Goal: Task Accomplishment & Management: Manage account settings

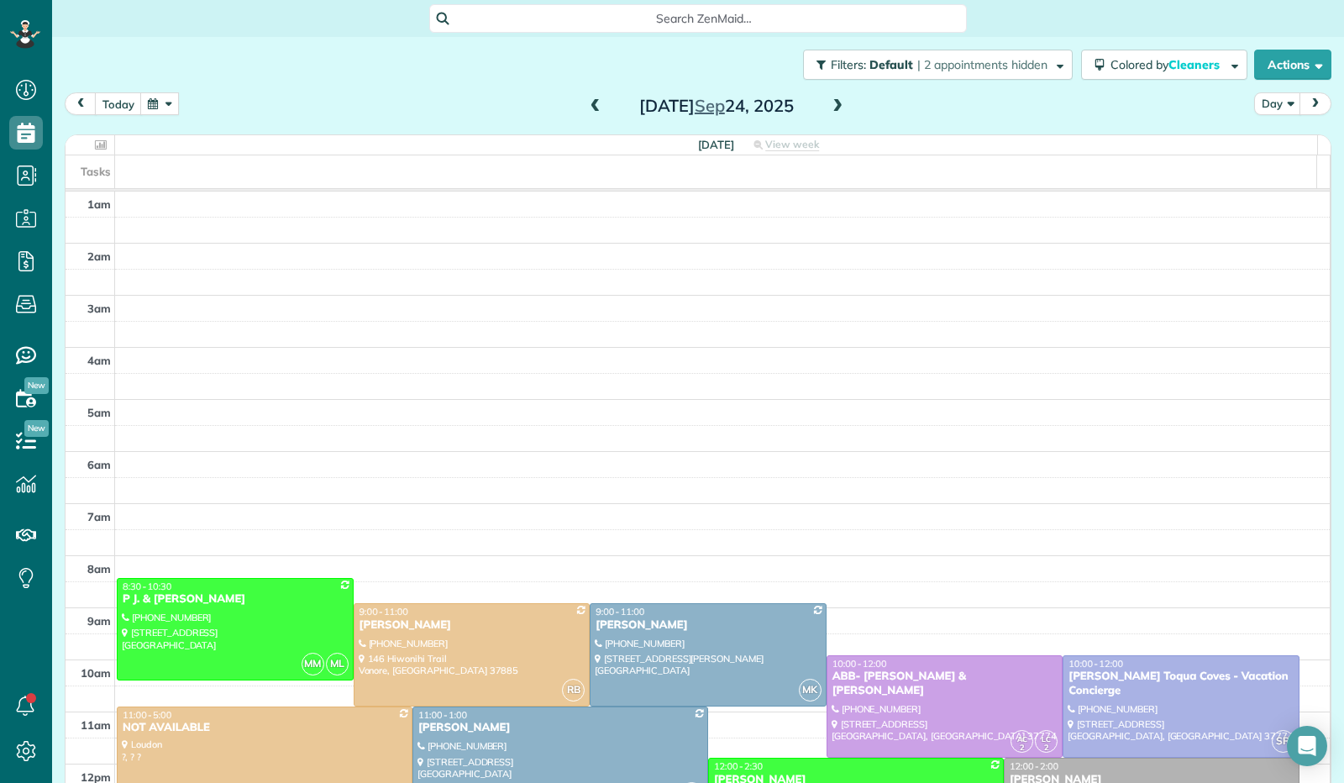
scroll to position [310, 0]
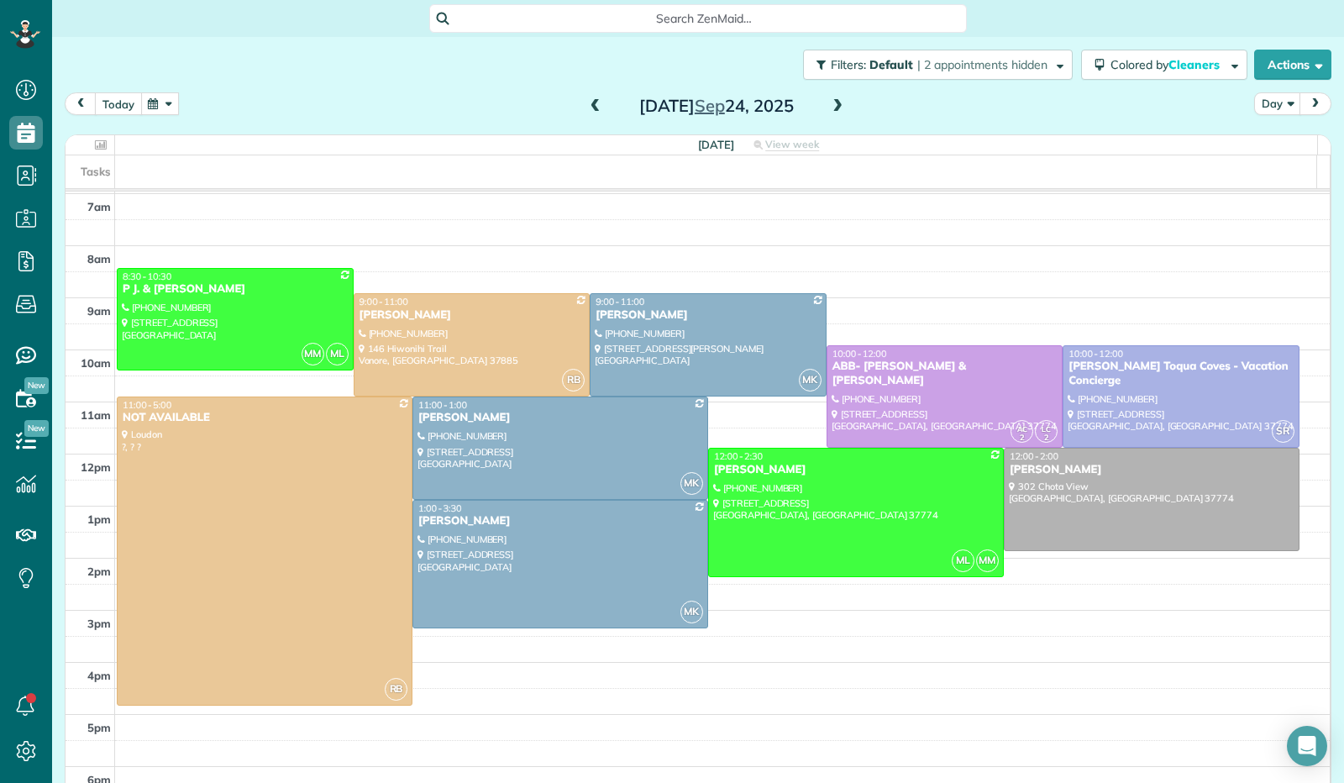
click at [109, 103] on button "today" at bounding box center [118, 103] width 47 height 23
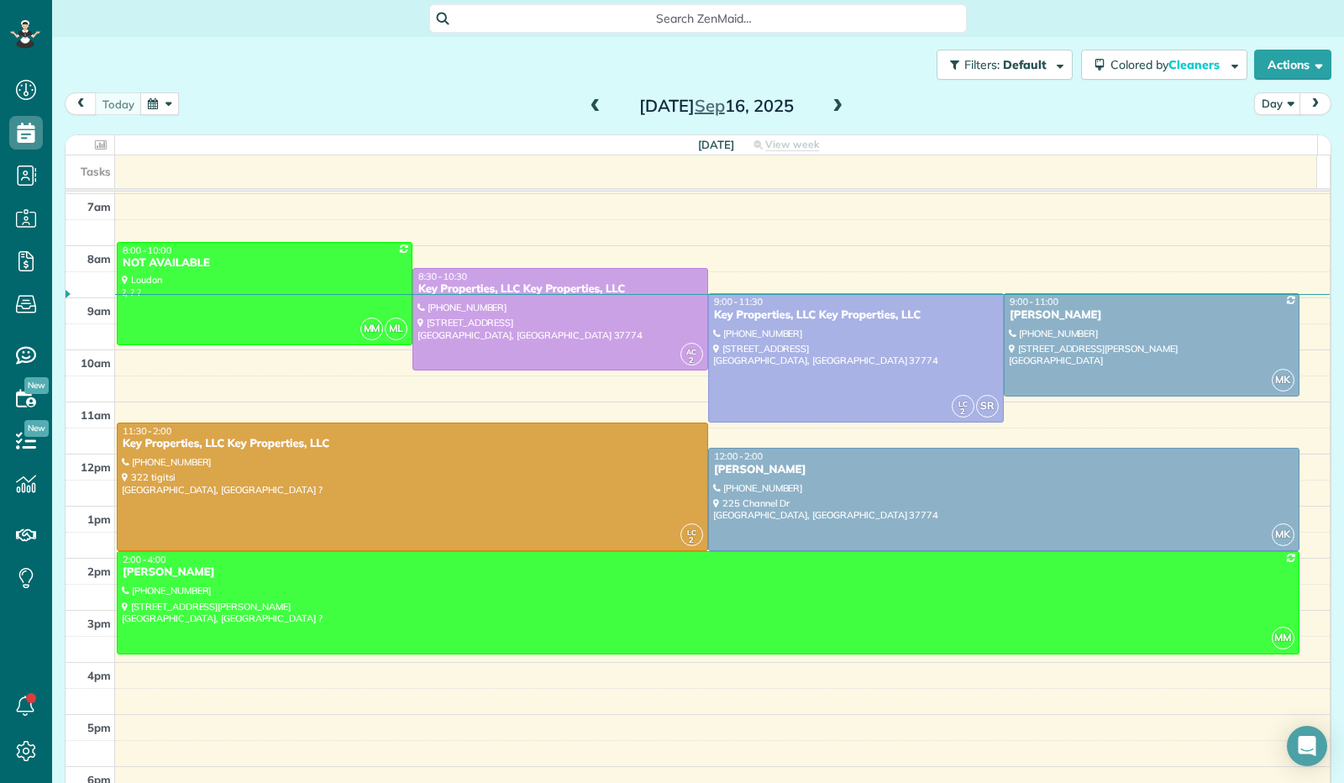
click at [593, 108] on span at bounding box center [595, 106] width 18 height 15
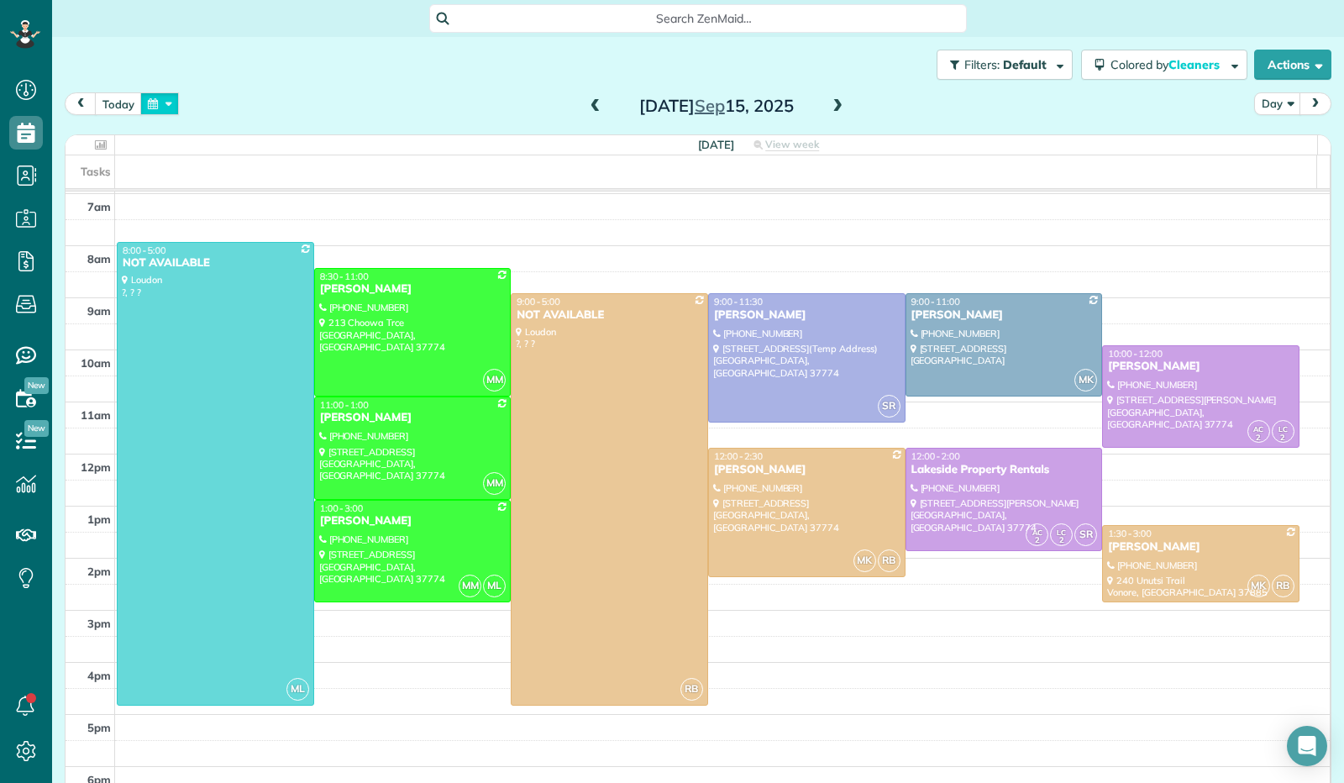
click at [153, 95] on button "button" at bounding box center [159, 103] width 39 height 23
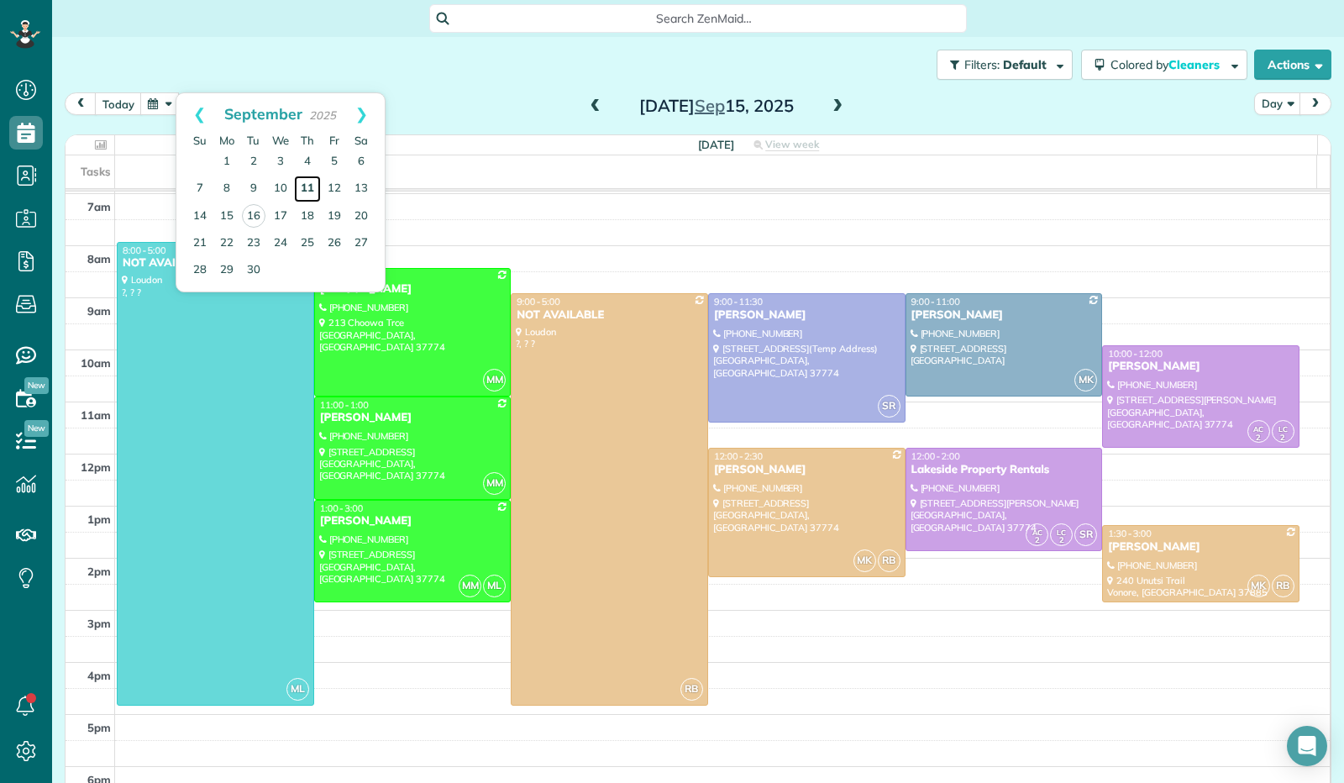
click at [311, 184] on link "11" at bounding box center [307, 189] width 27 height 27
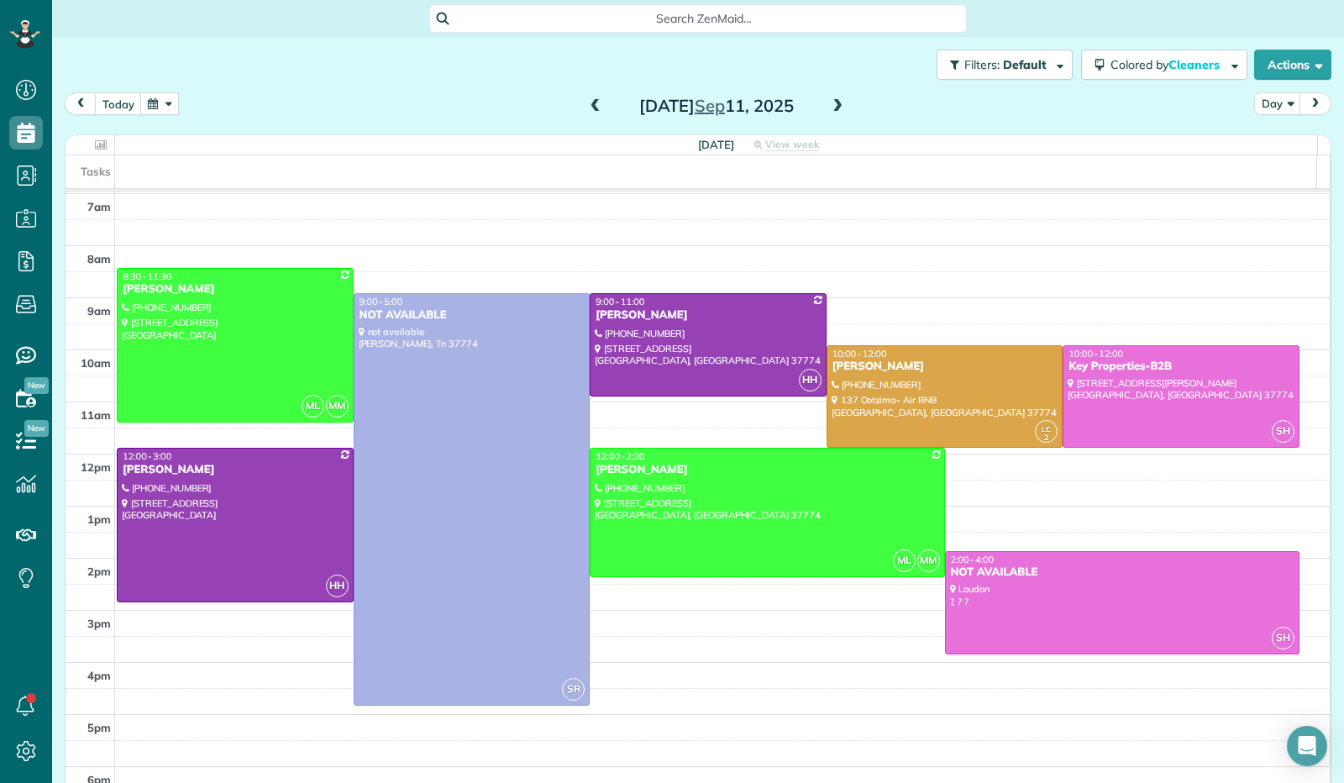
click at [828, 102] on span at bounding box center [837, 106] width 18 height 15
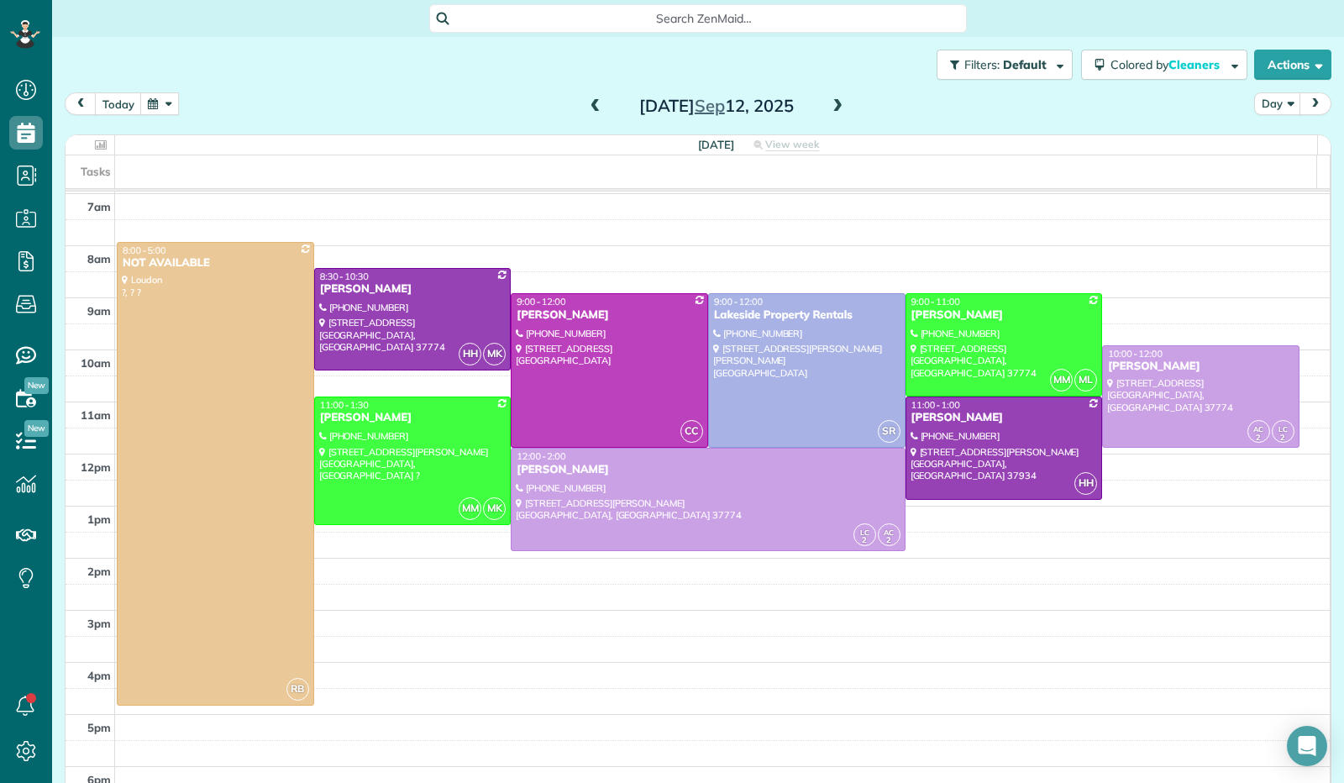
click at [592, 103] on span at bounding box center [595, 106] width 18 height 15
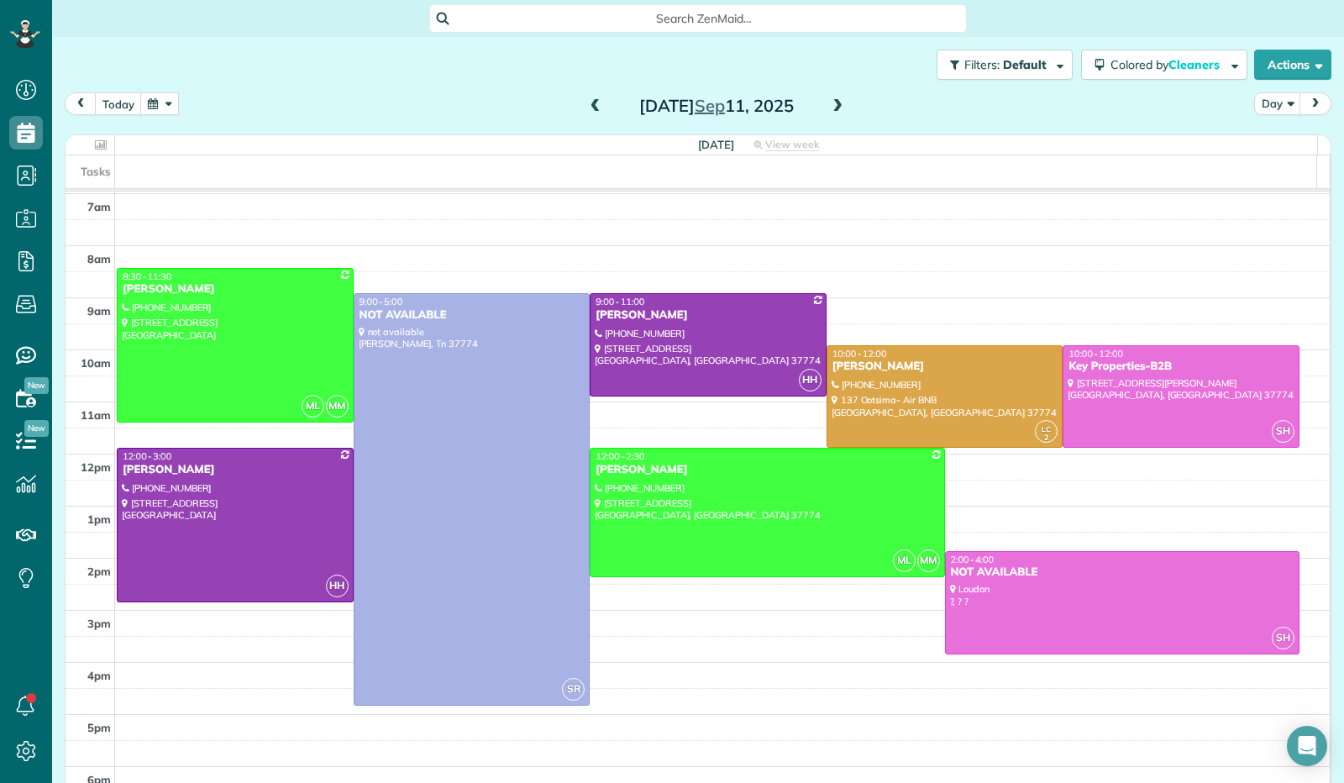
click at [592, 103] on span at bounding box center [595, 106] width 18 height 15
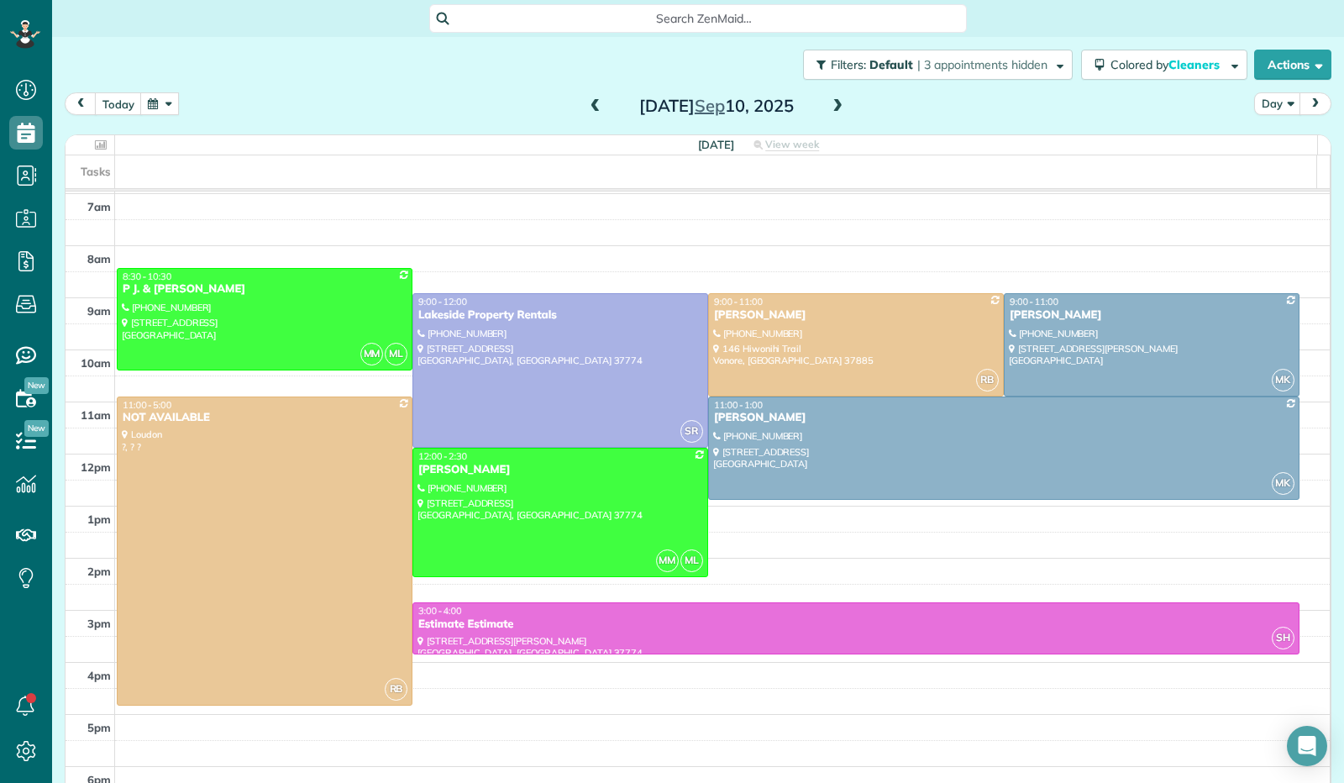
click at [592, 103] on span at bounding box center [595, 106] width 18 height 15
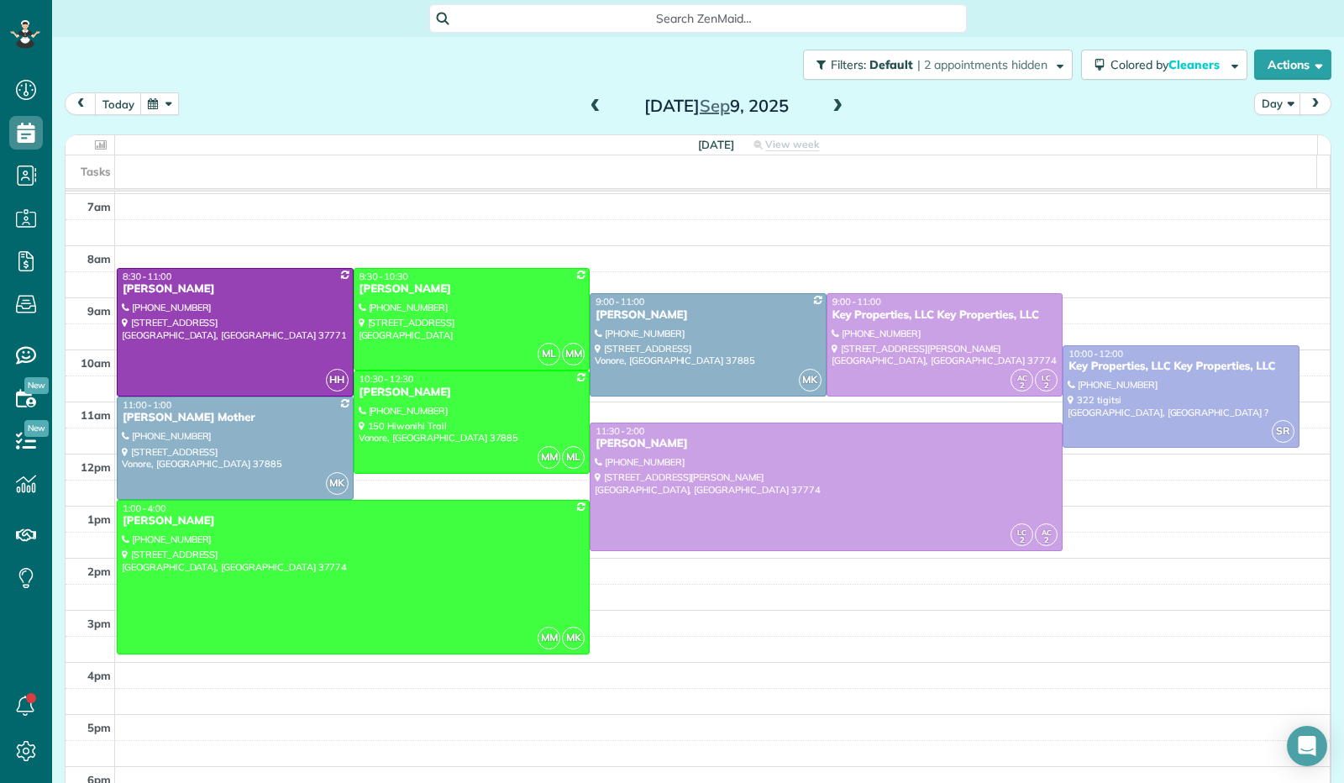
click at [592, 103] on span at bounding box center [595, 106] width 18 height 15
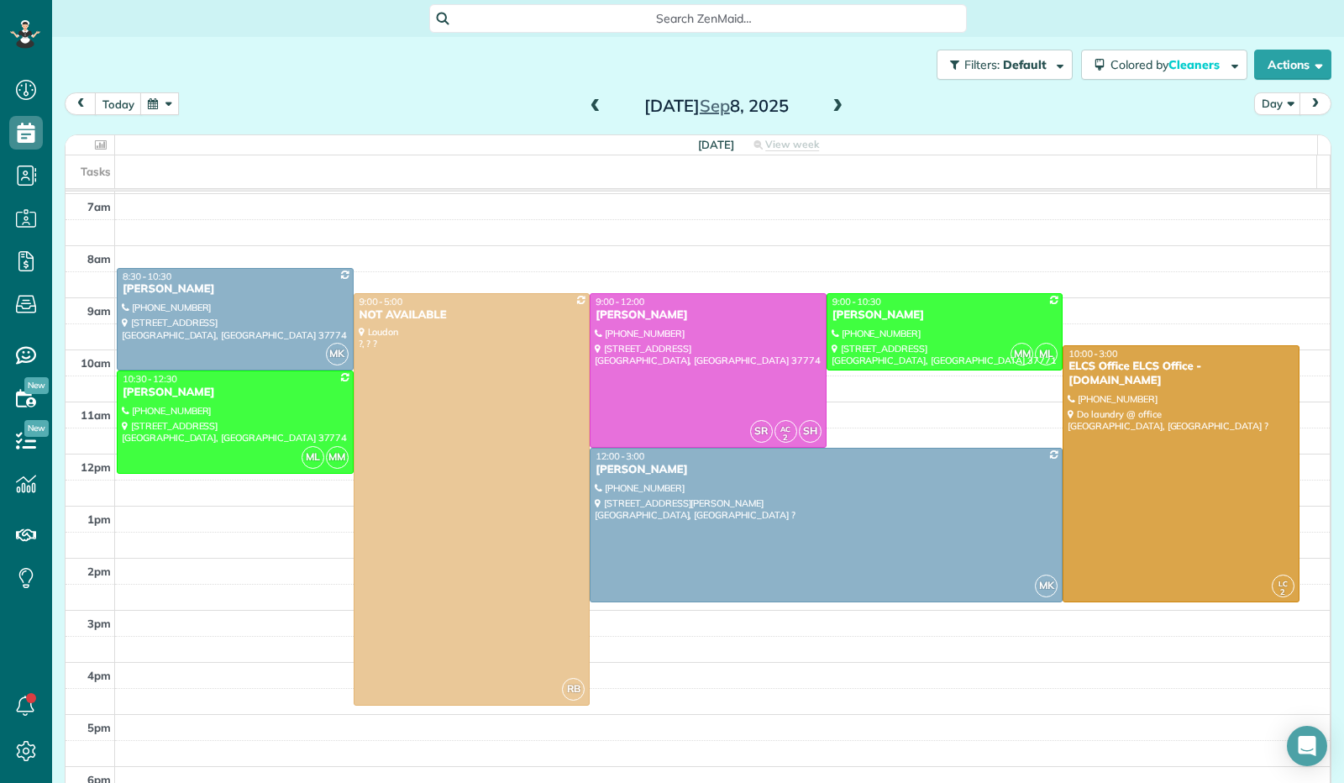
click at [592, 103] on span at bounding box center [595, 106] width 18 height 15
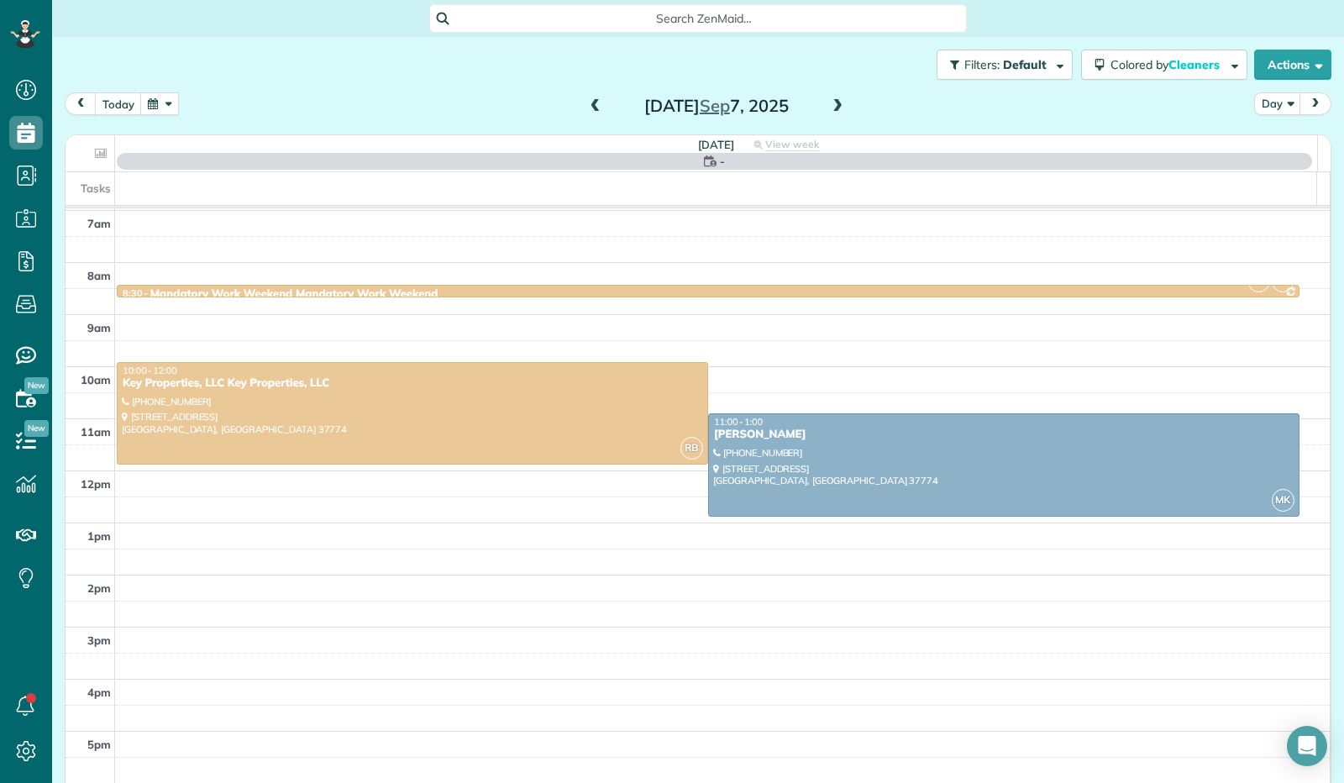
click at [592, 103] on span at bounding box center [595, 106] width 18 height 15
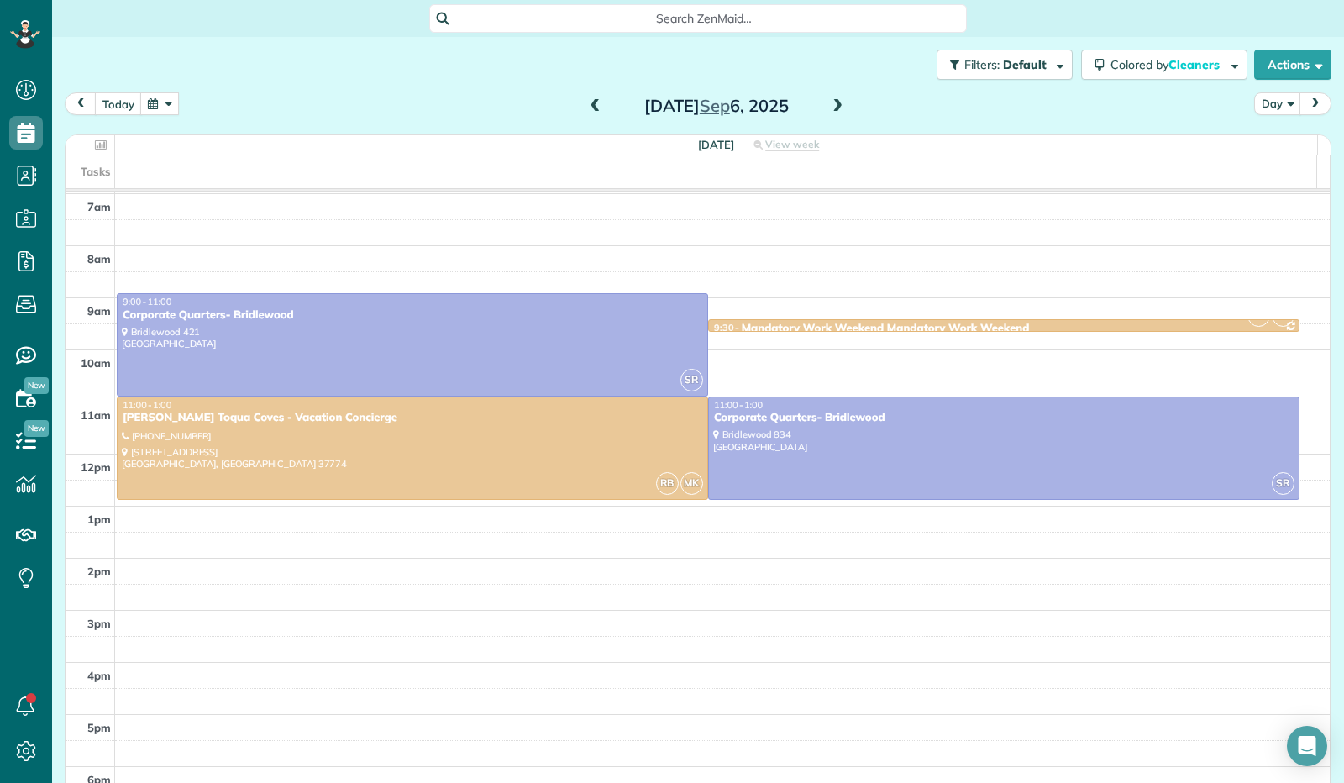
click at [592, 103] on span at bounding box center [595, 106] width 18 height 15
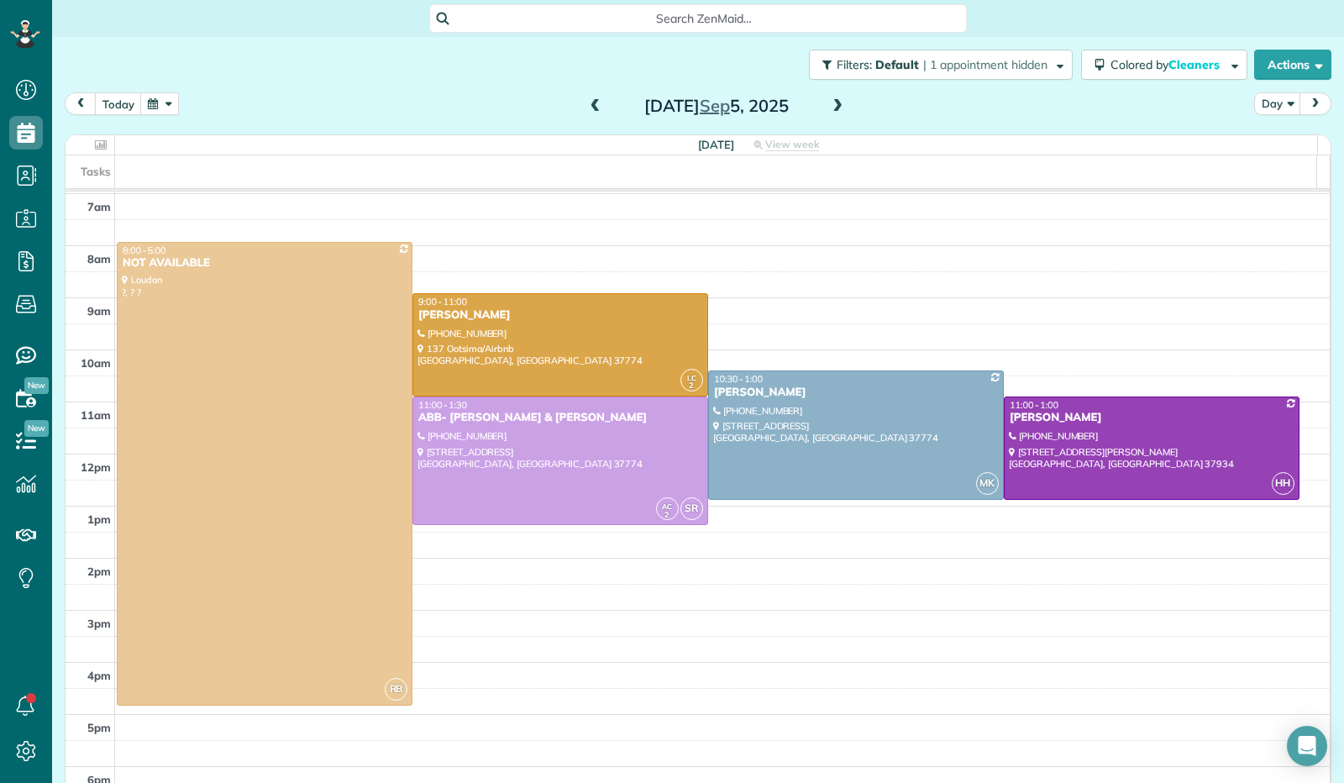
click at [592, 103] on span at bounding box center [595, 106] width 18 height 15
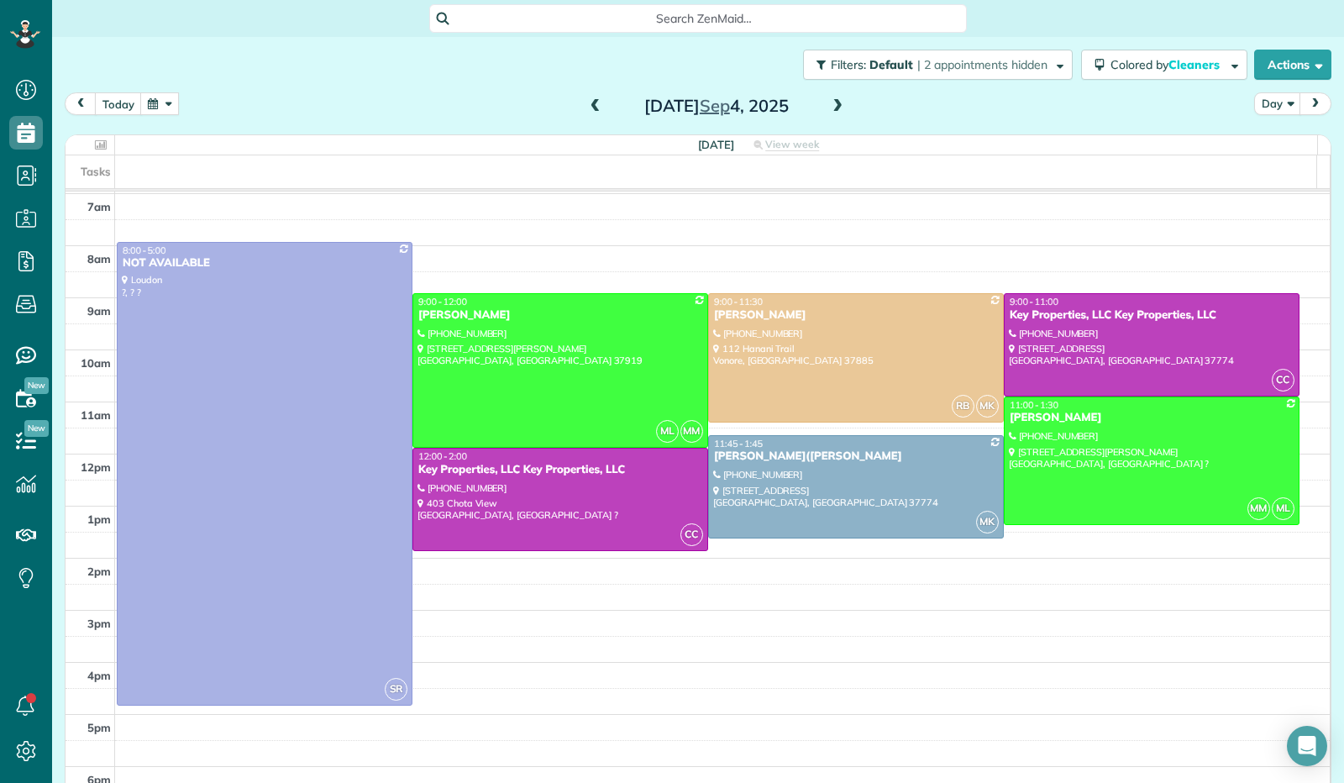
click at [592, 103] on span at bounding box center [595, 106] width 18 height 15
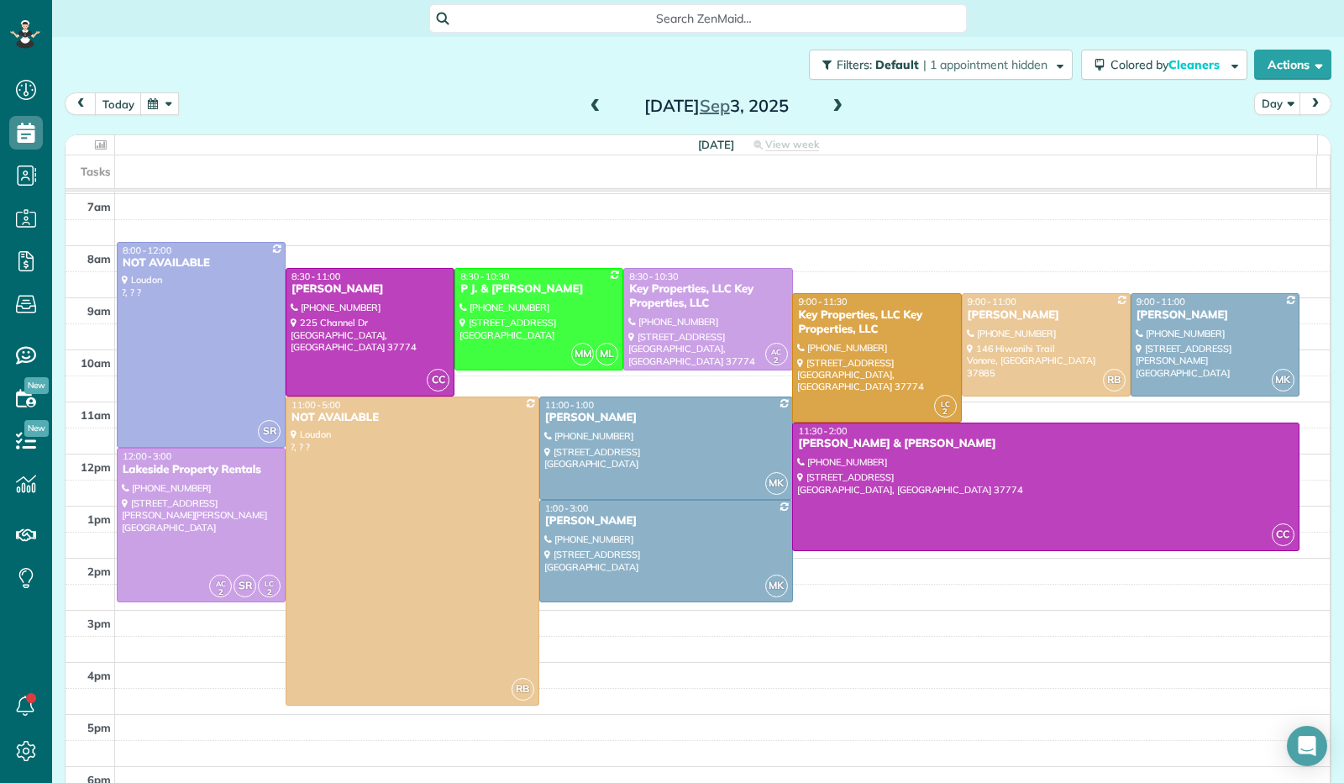
click at [592, 103] on span at bounding box center [595, 106] width 18 height 15
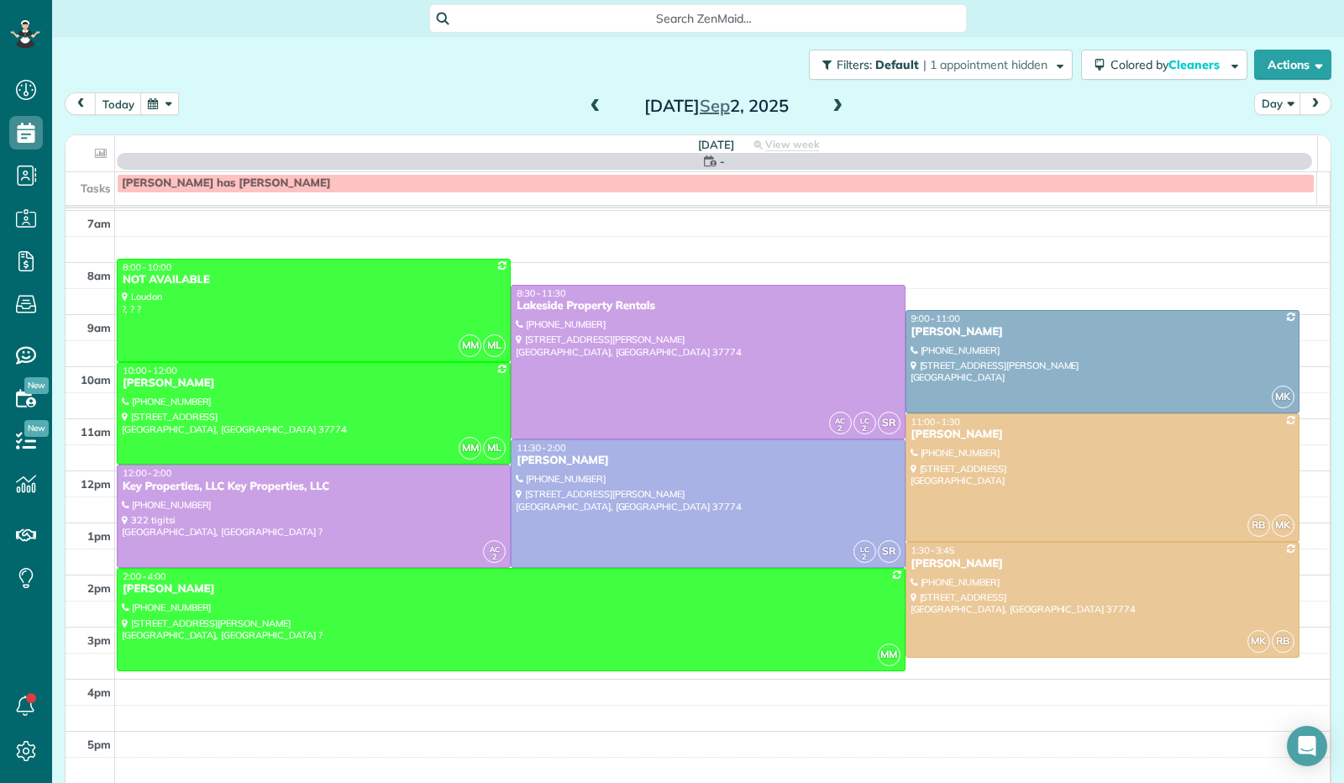
click at [592, 103] on span at bounding box center [595, 106] width 18 height 15
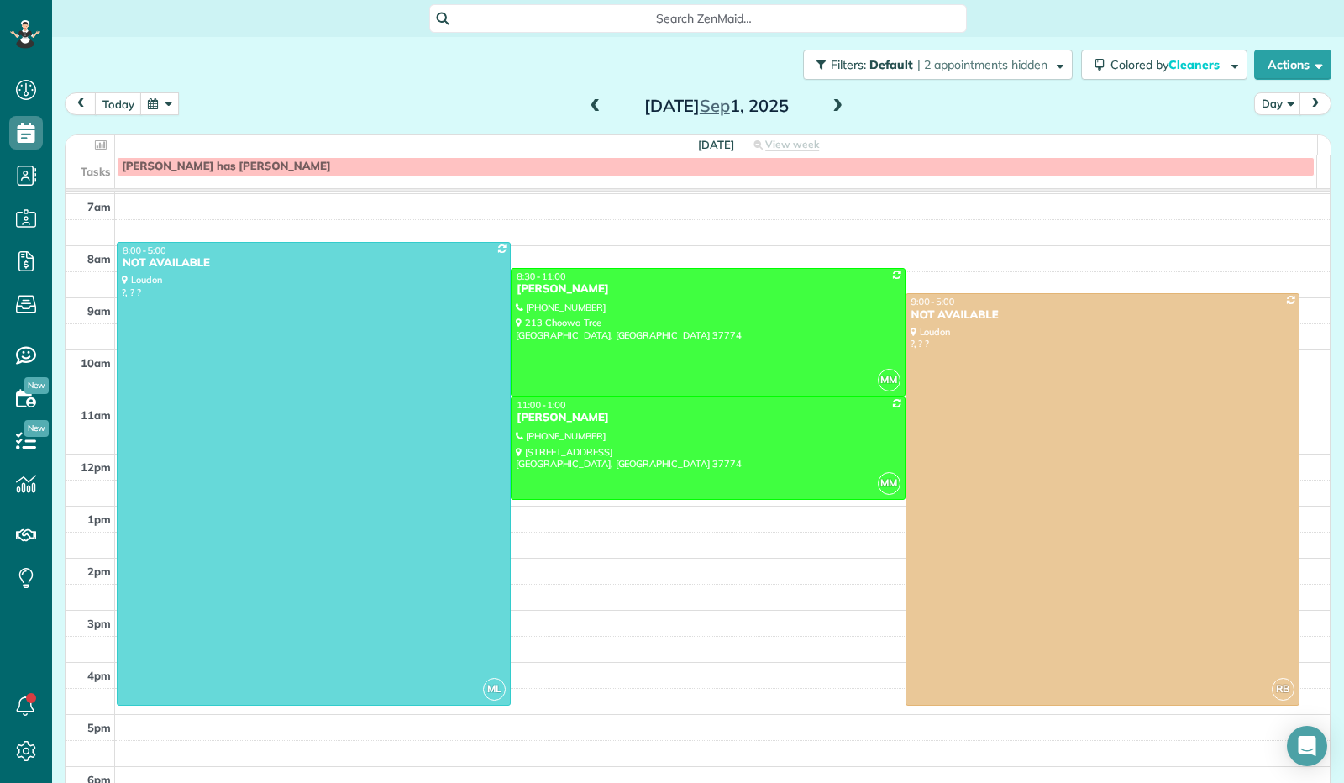
click at [592, 103] on span at bounding box center [595, 106] width 18 height 15
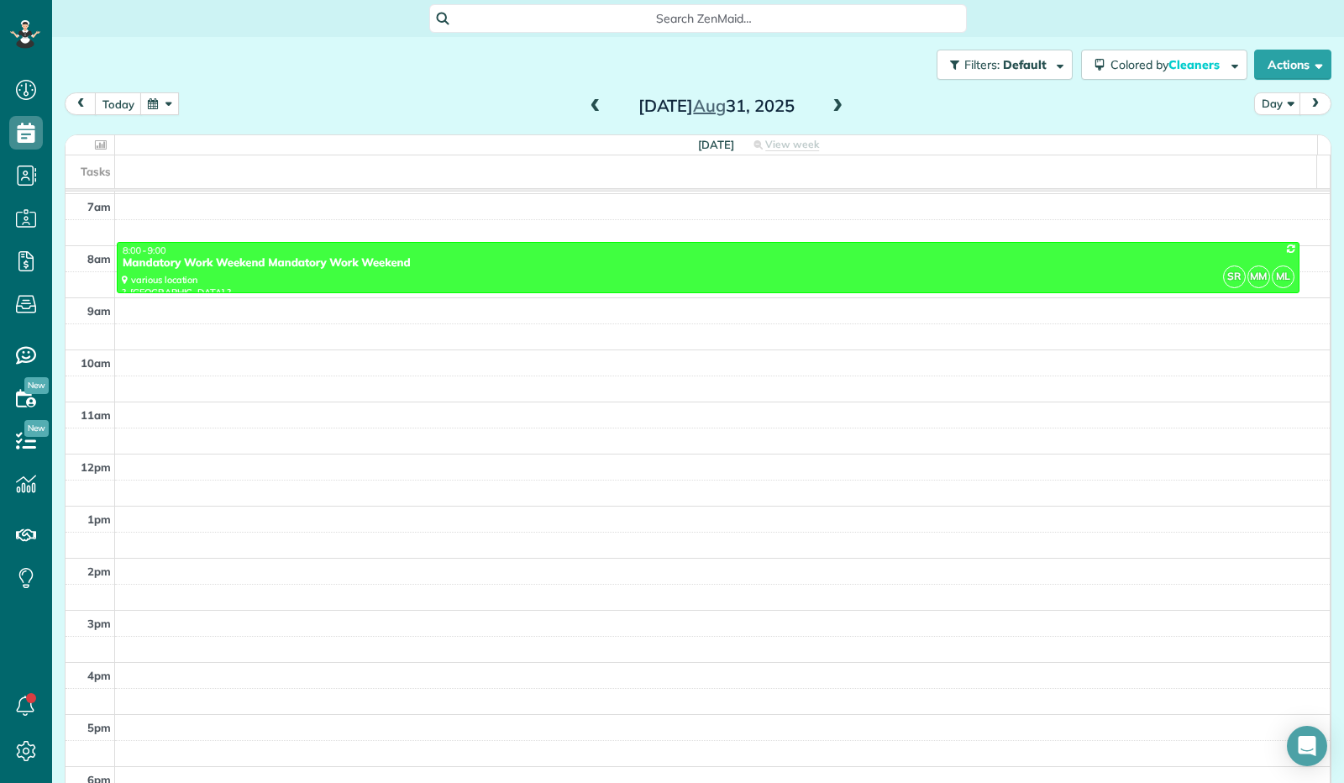
click at [592, 103] on span at bounding box center [595, 106] width 18 height 15
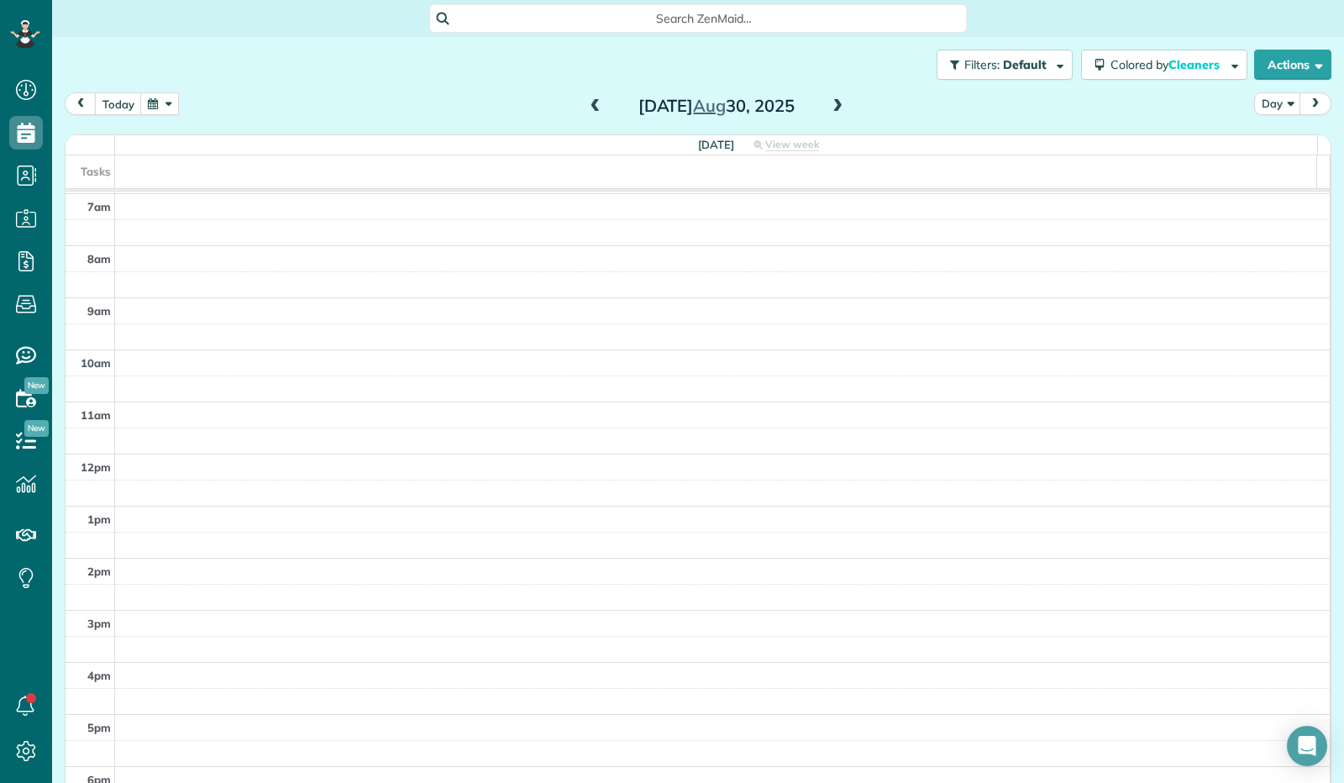
click at [592, 103] on span at bounding box center [595, 106] width 18 height 15
click at [112, 104] on button "today" at bounding box center [118, 103] width 47 height 23
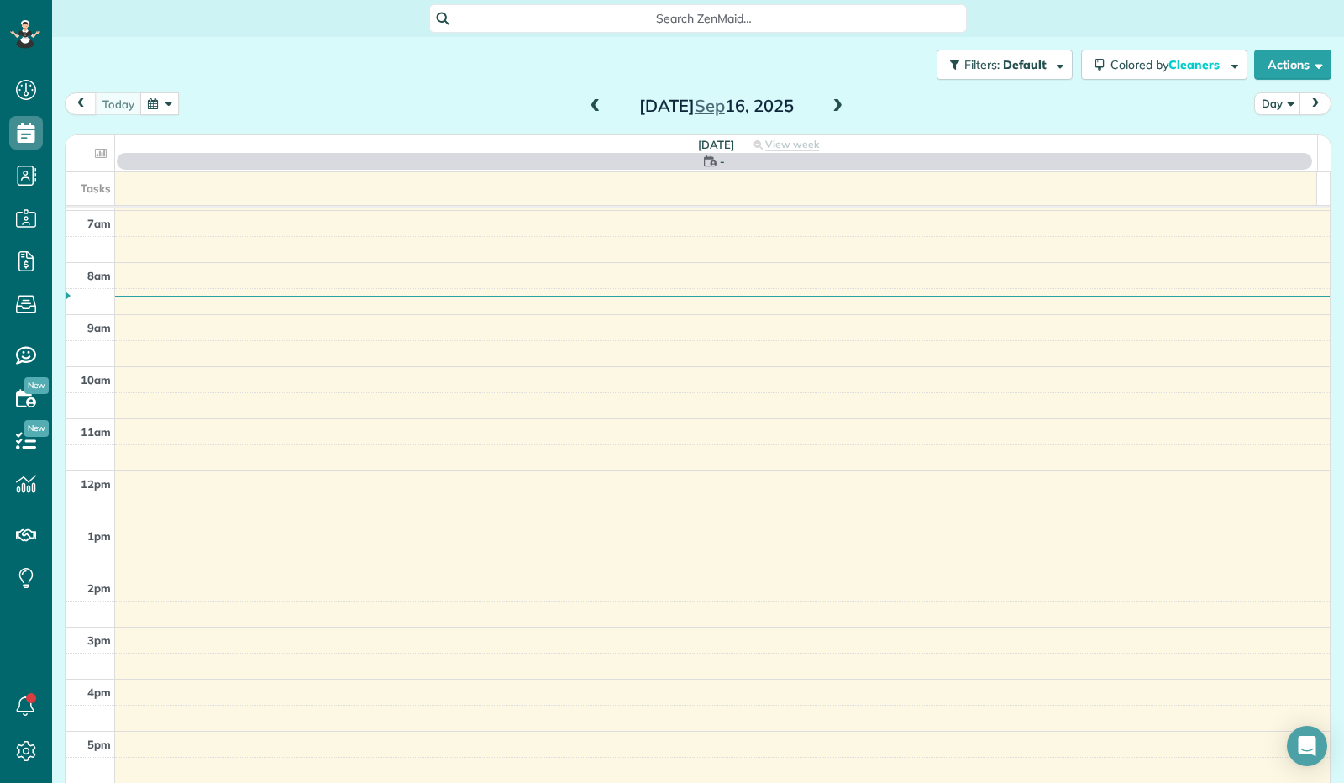
click at [169, 107] on button "button" at bounding box center [159, 103] width 39 height 23
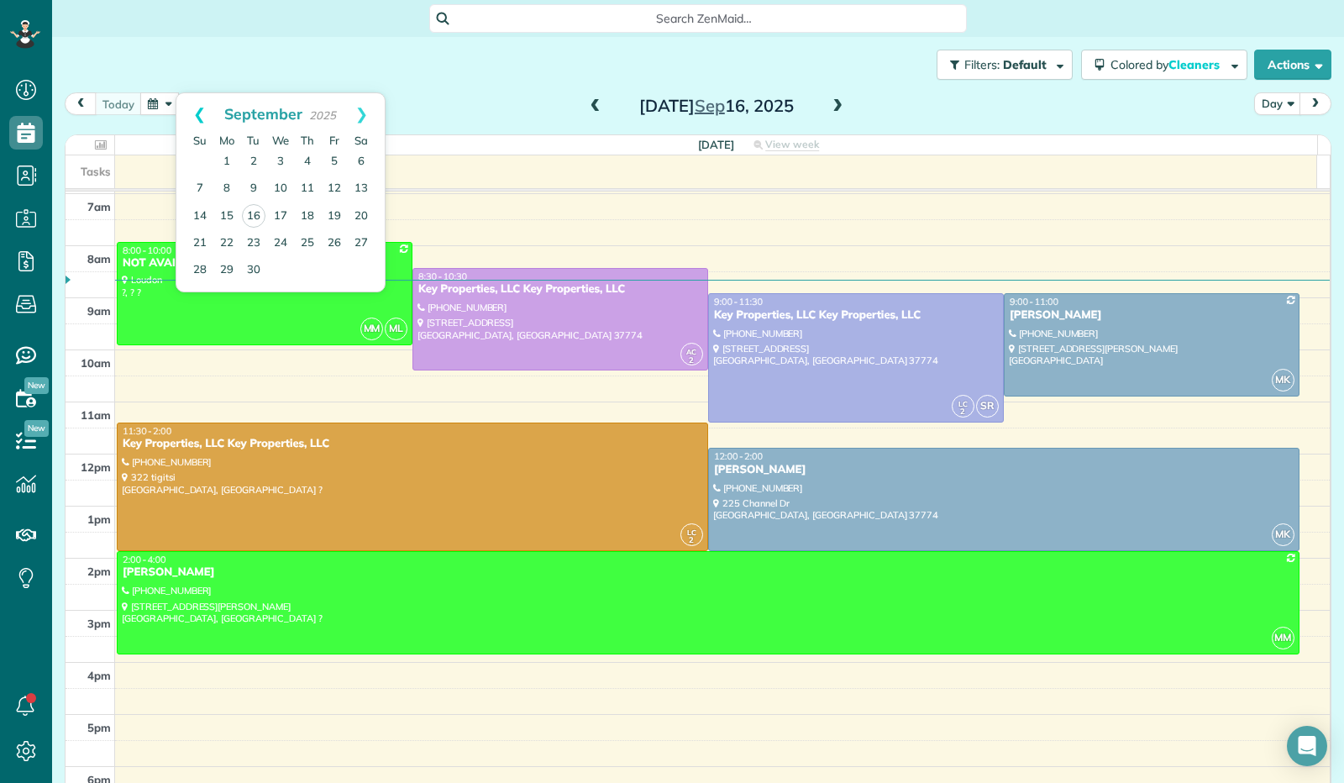
click at [202, 117] on link "Prev" at bounding box center [199, 114] width 46 height 42
click at [331, 268] on link "29" at bounding box center [334, 269] width 27 height 27
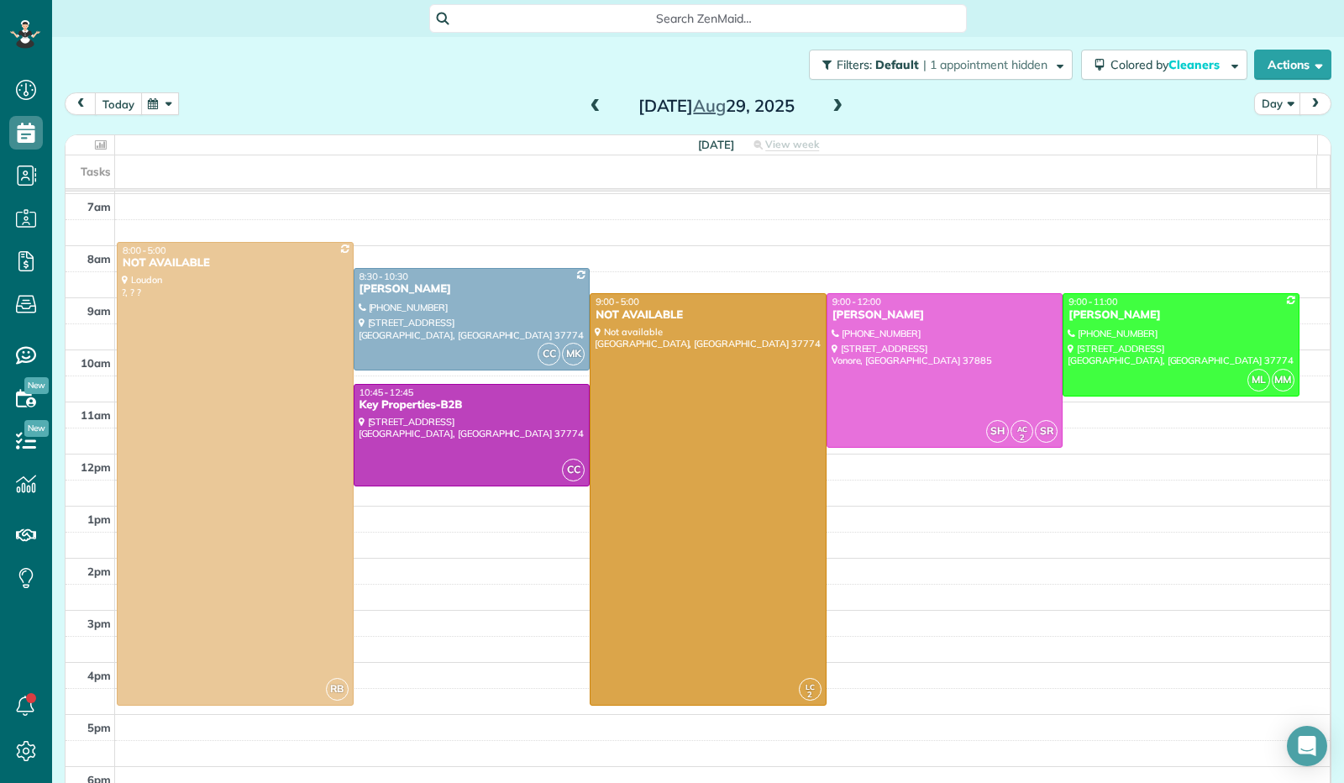
click at [118, 107] on button "today" at bounding box center [118, 103] width 47 height 23
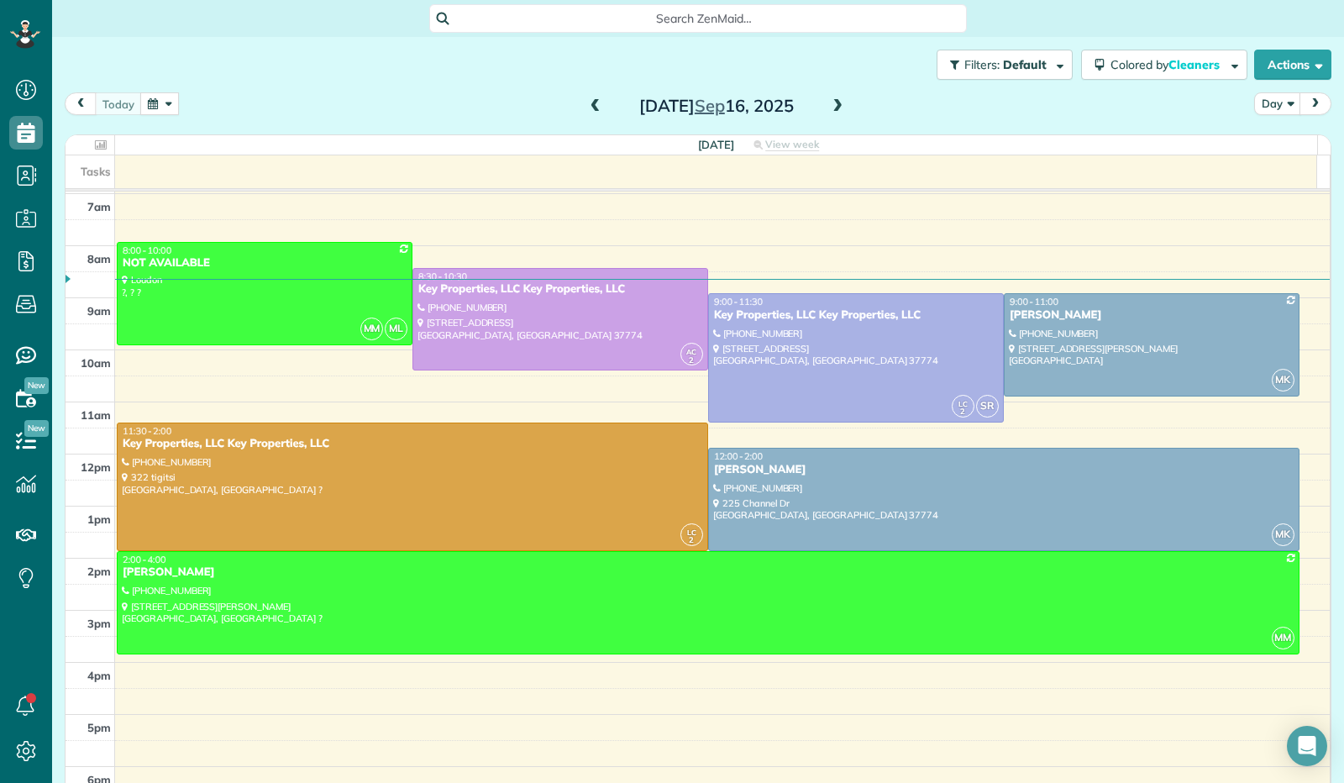
click at [582, 108] on div "[DATE]" at bounding box center [716, 105] width 269 height 27
click at [590, 104] on span at bounding box center [595, 106] width 18 height 15
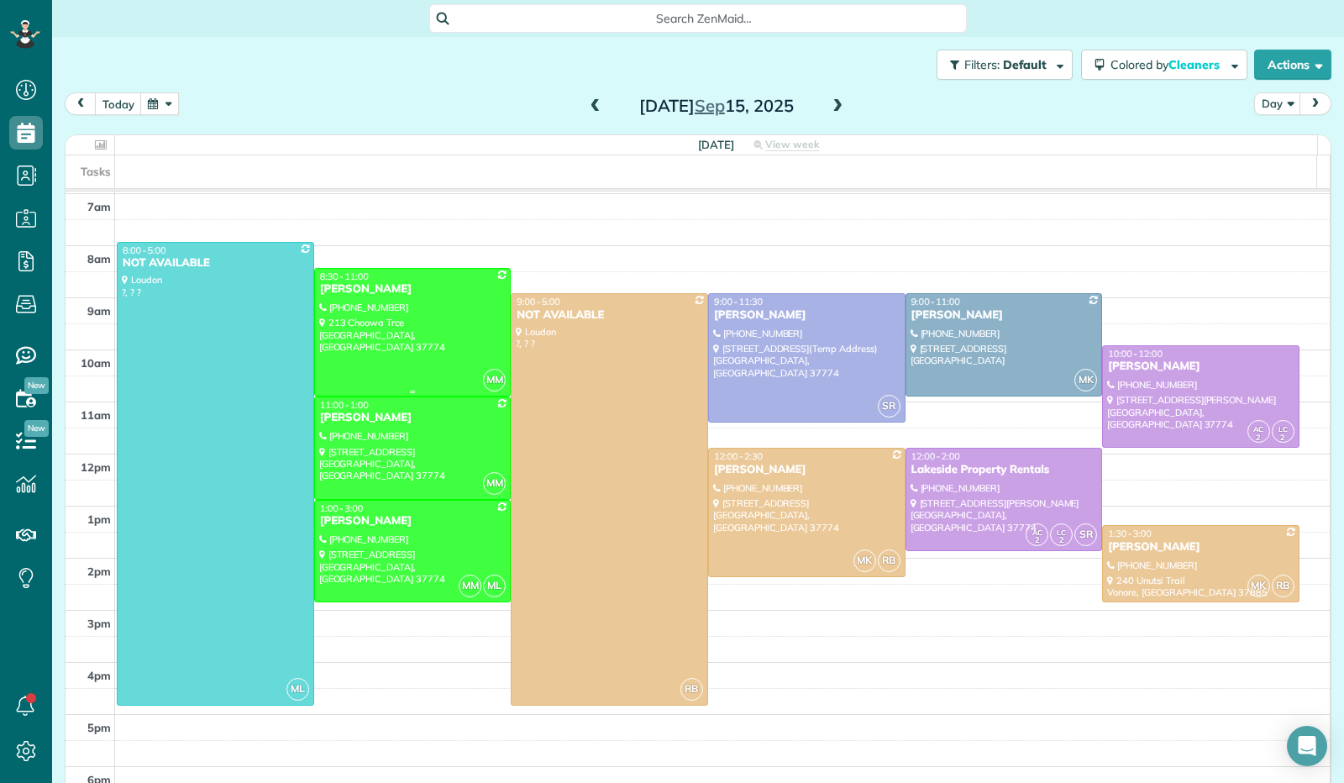
click at [380, 317] on div at bounding box center [413, 332] width 196 height 127
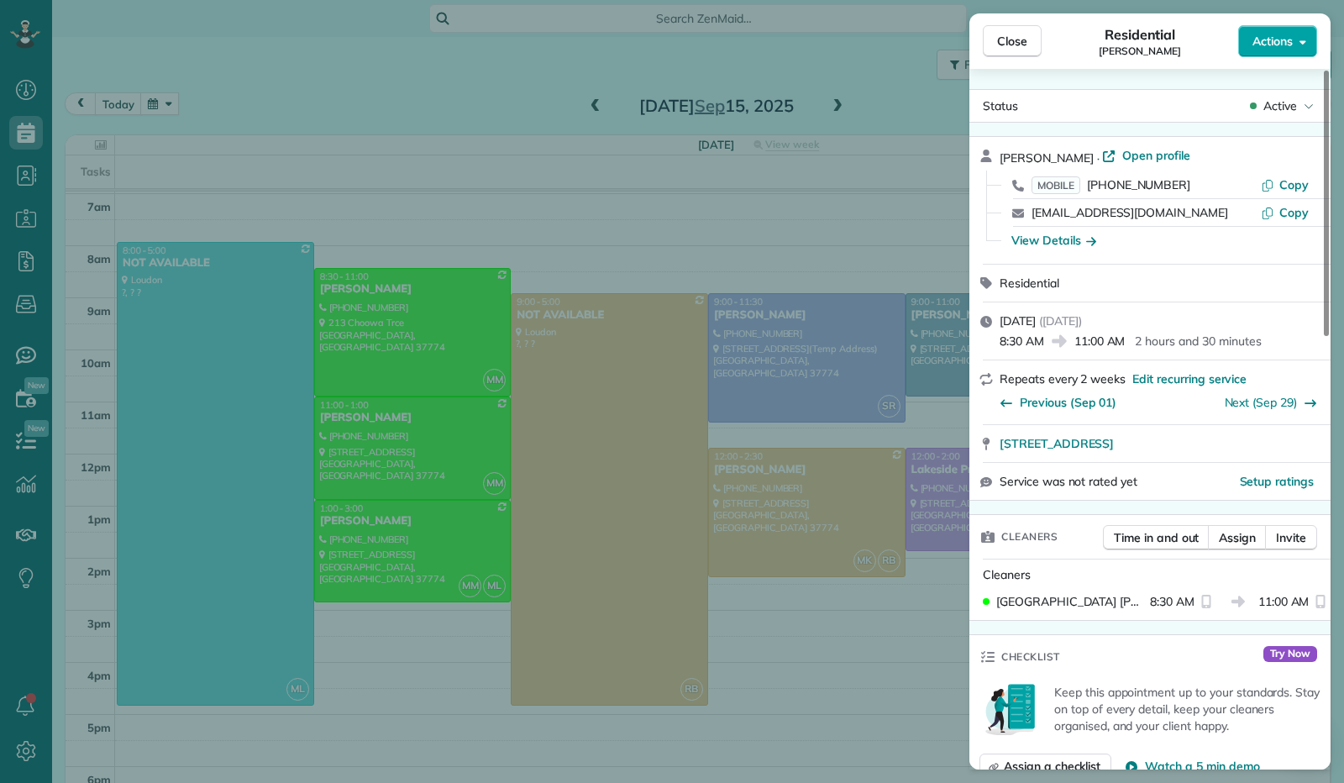
click at [1305, 41] on icon "button" at bounding box center [1302, 42] width 7 height 4
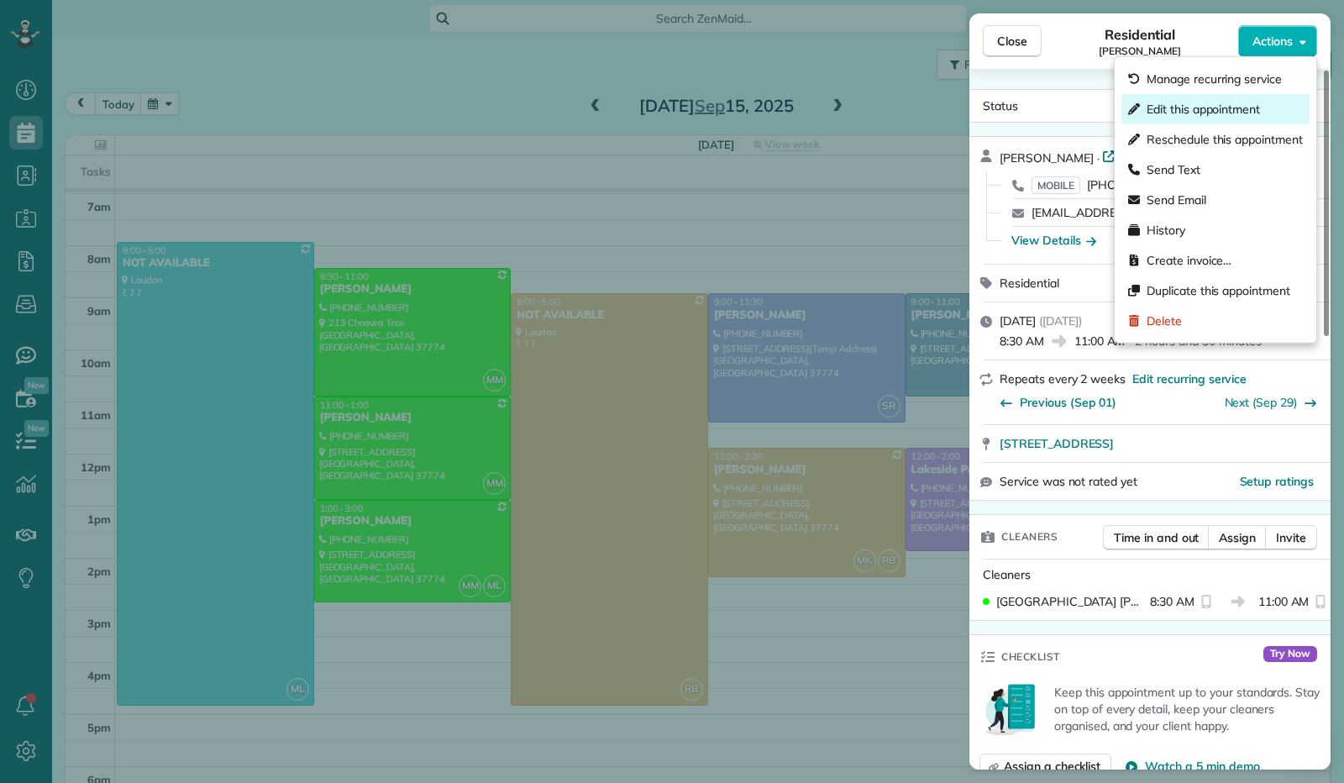
click at [1267, 100] on div "Edit this appointment" at bounding box center [1215, 109] width 188 height 30
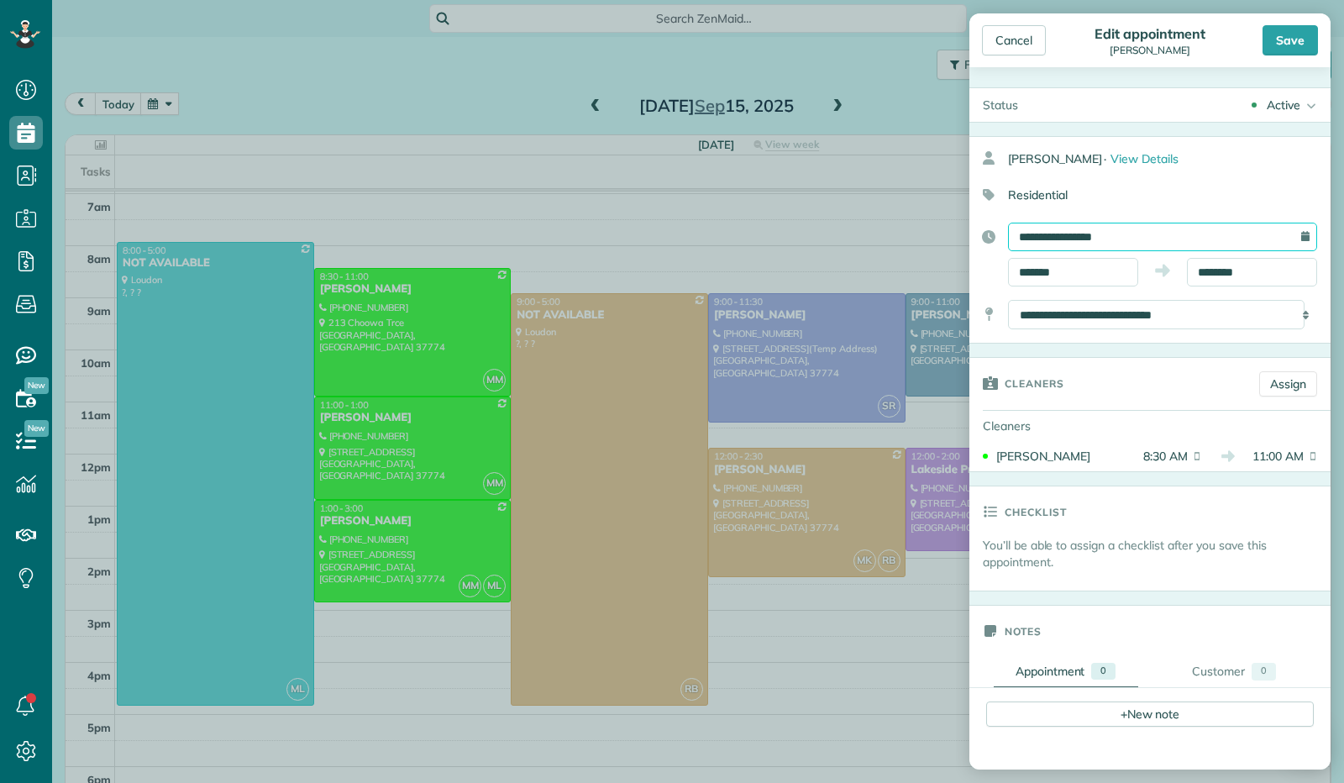
click at [1041, 233] on input "**********" at bounding box center [1162, 237] width 309 height 29
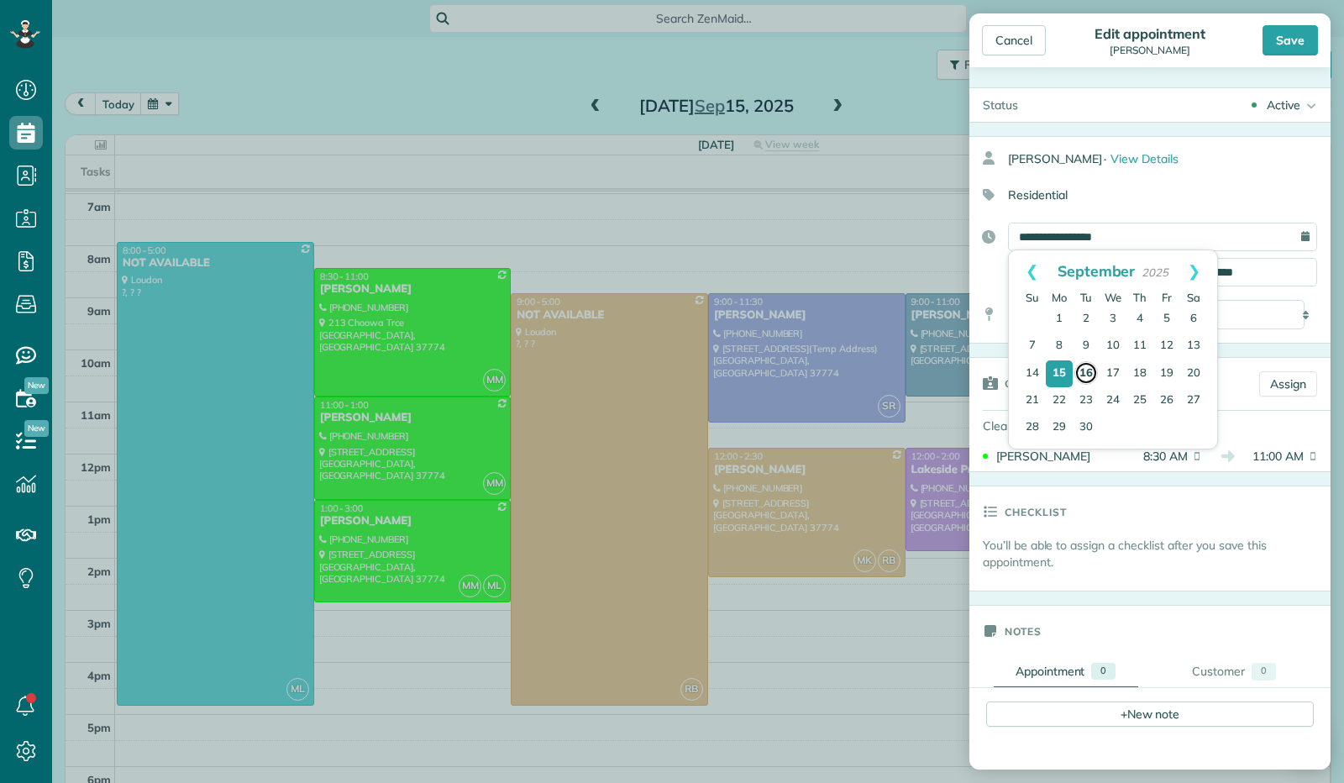
click at [1080, 372] on link "16" at bounding box center [1086, 373] width 24 height 24
type input "**********"
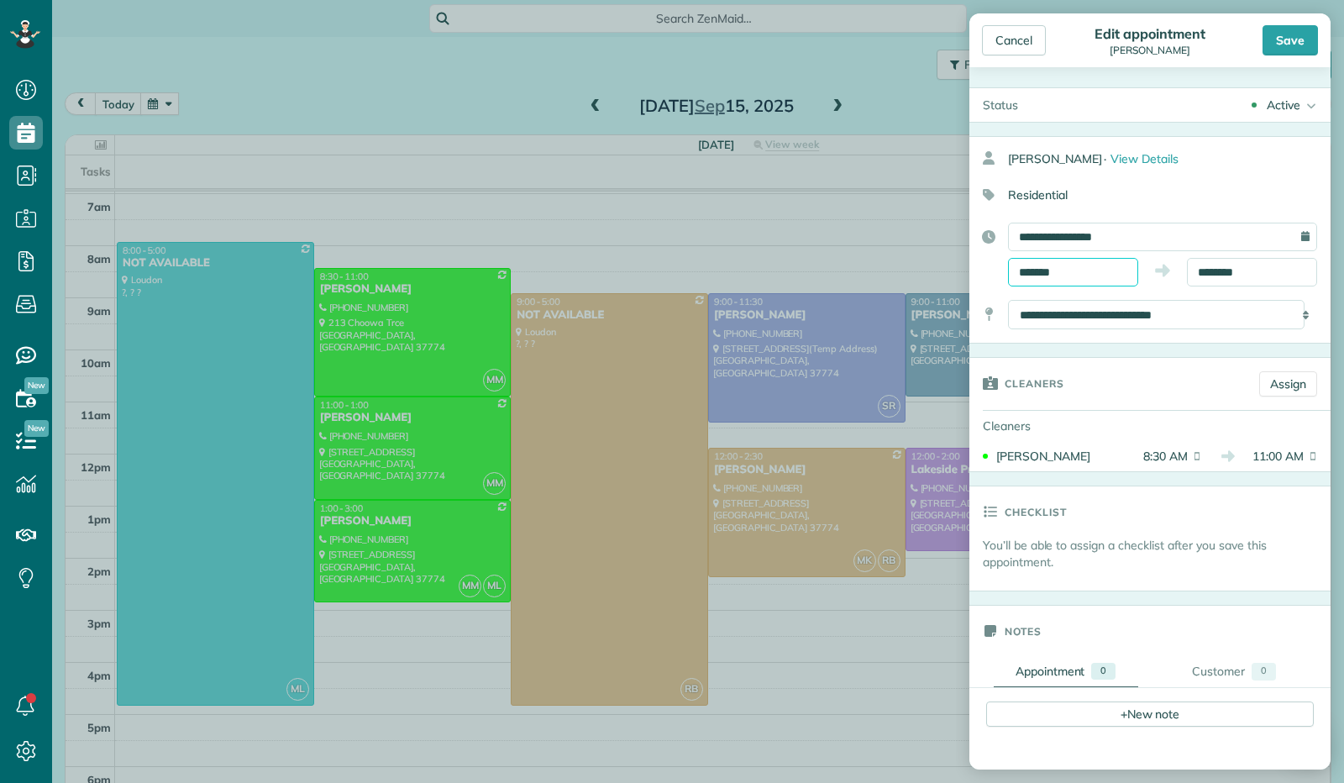
click at [1063, 265] on input "*******" at bounding box center [1073, 272] width 130 height 29
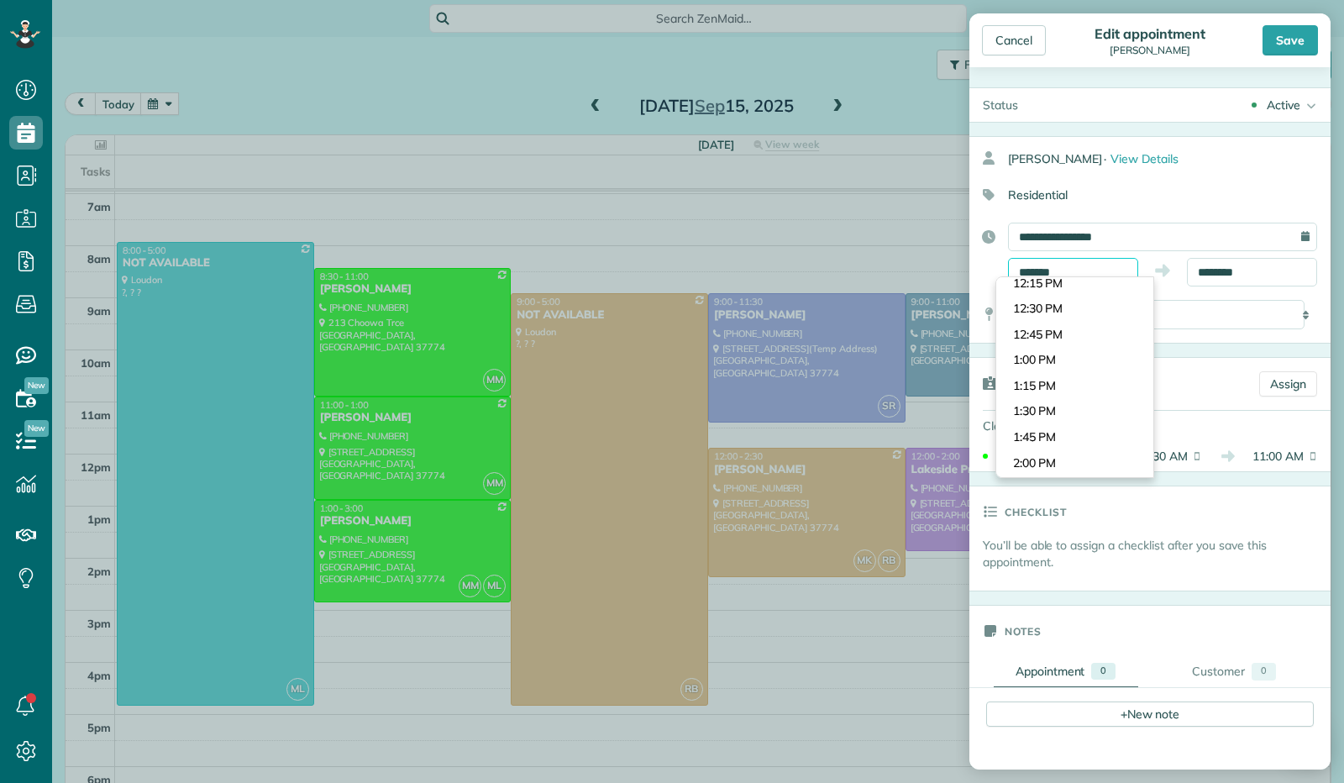
scroll to position [1241, 0]
type input "*******"
click at [1037, 455] on body "Dashboard Scheduling Calendar View List View Dispatch View - Weekly scheduling …" at bounding box center [672, 391] width 1344 height 783
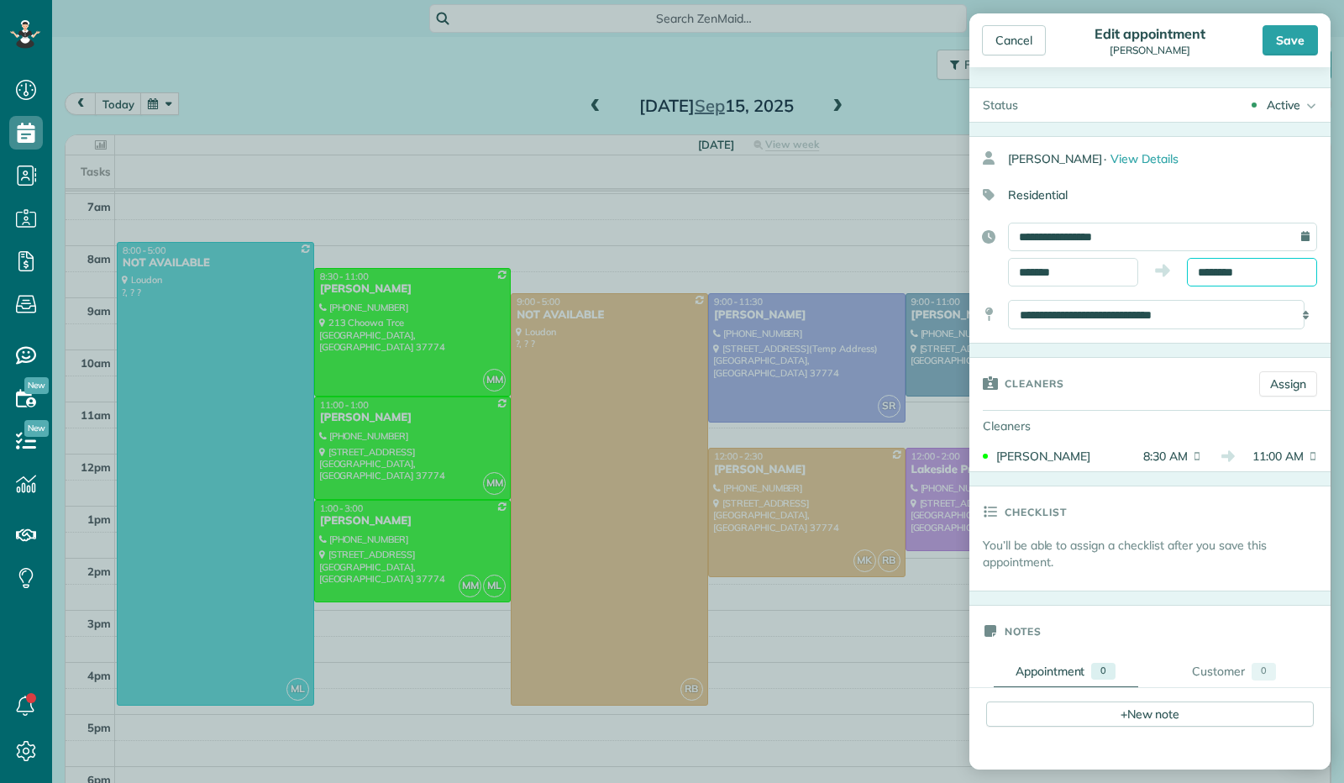
click at [1206, 270] on input "********" at bounding box center [1252, 272] width 130 height 29
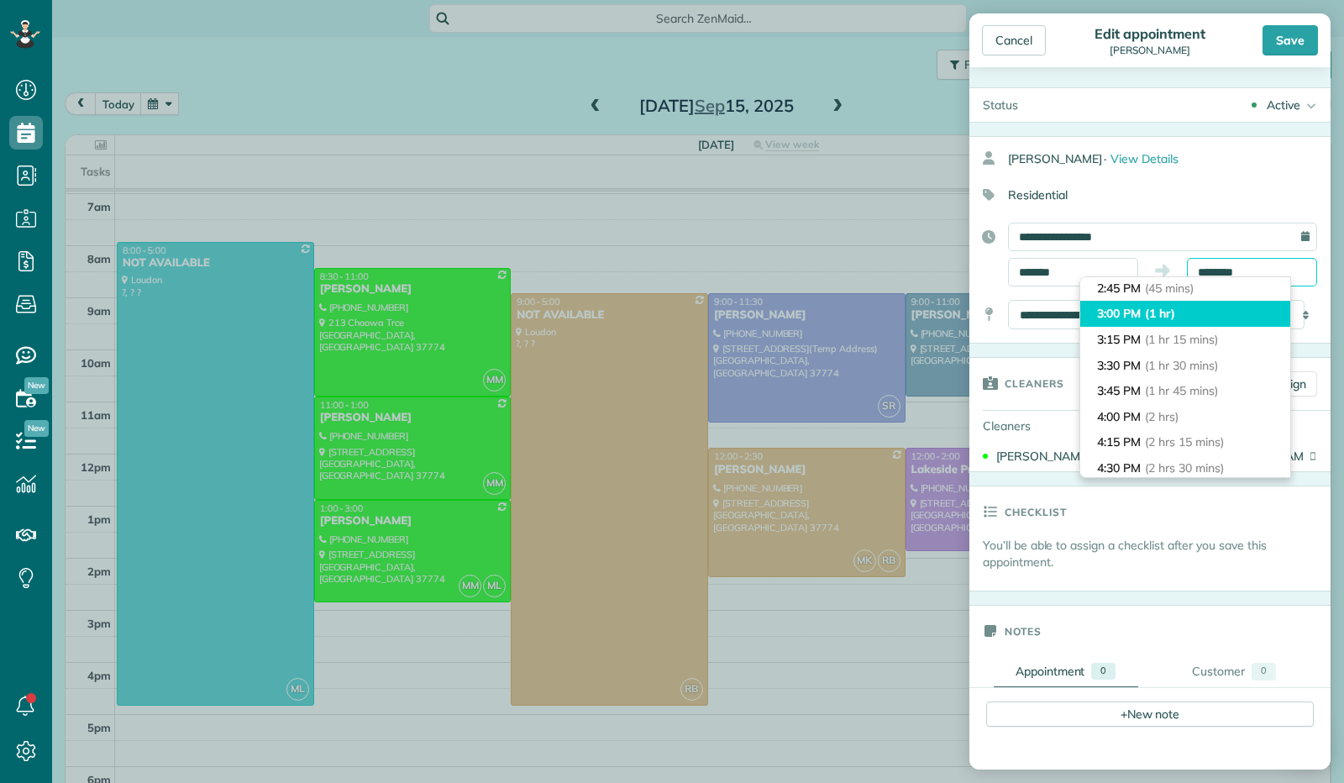
scroll to position [84, 0]
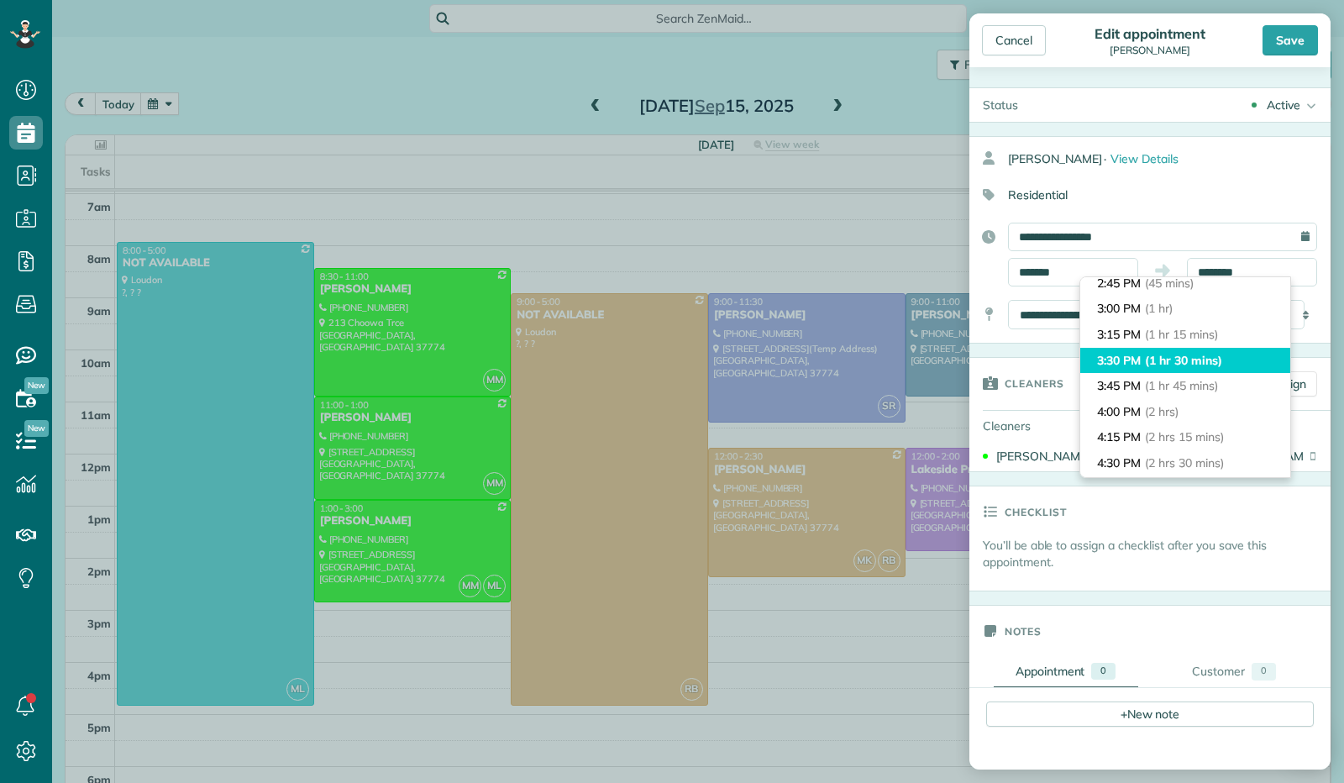
type input "*******"
click at [1198, 362] on span "(1 hr 30 mins)" at bounding box center [1183, 360] width 76 height 15
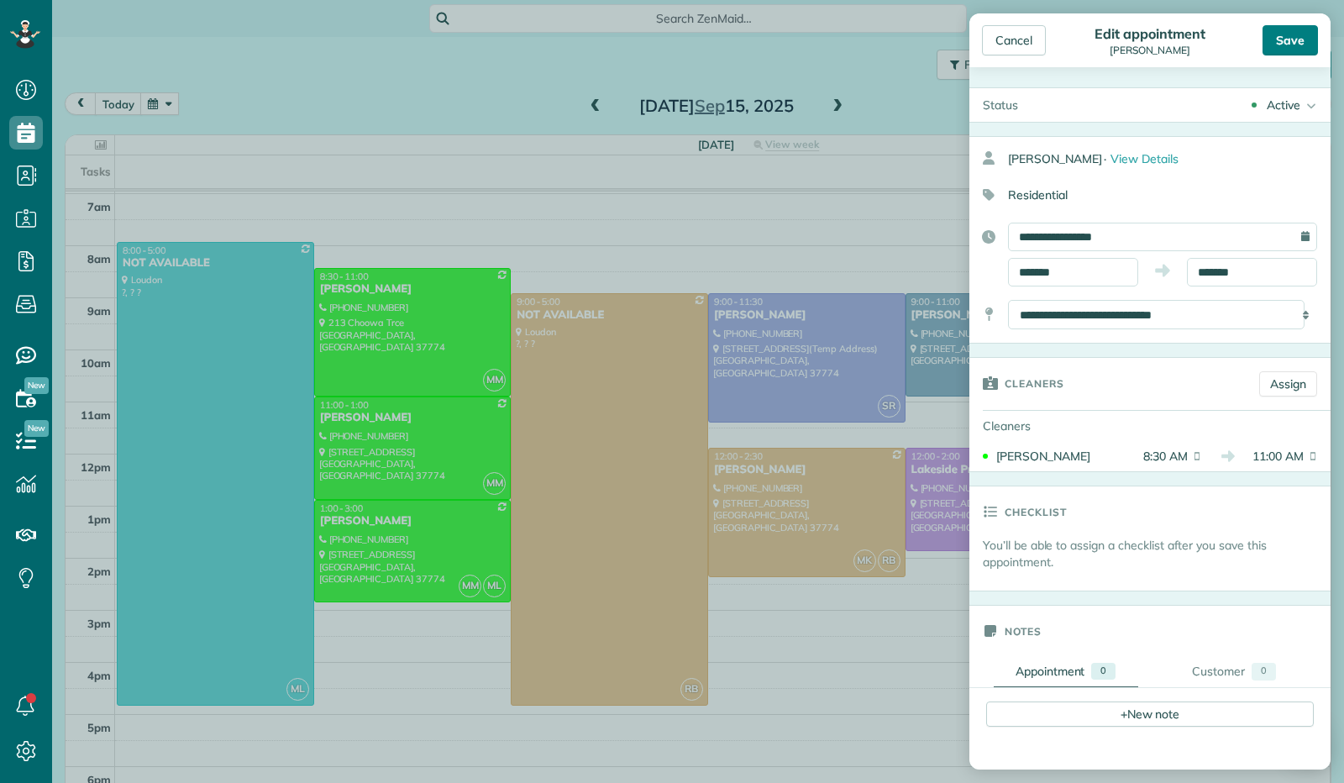
click at [1286, 32] on div "Save" at bounding box center [1289, 40] width 55 height 30
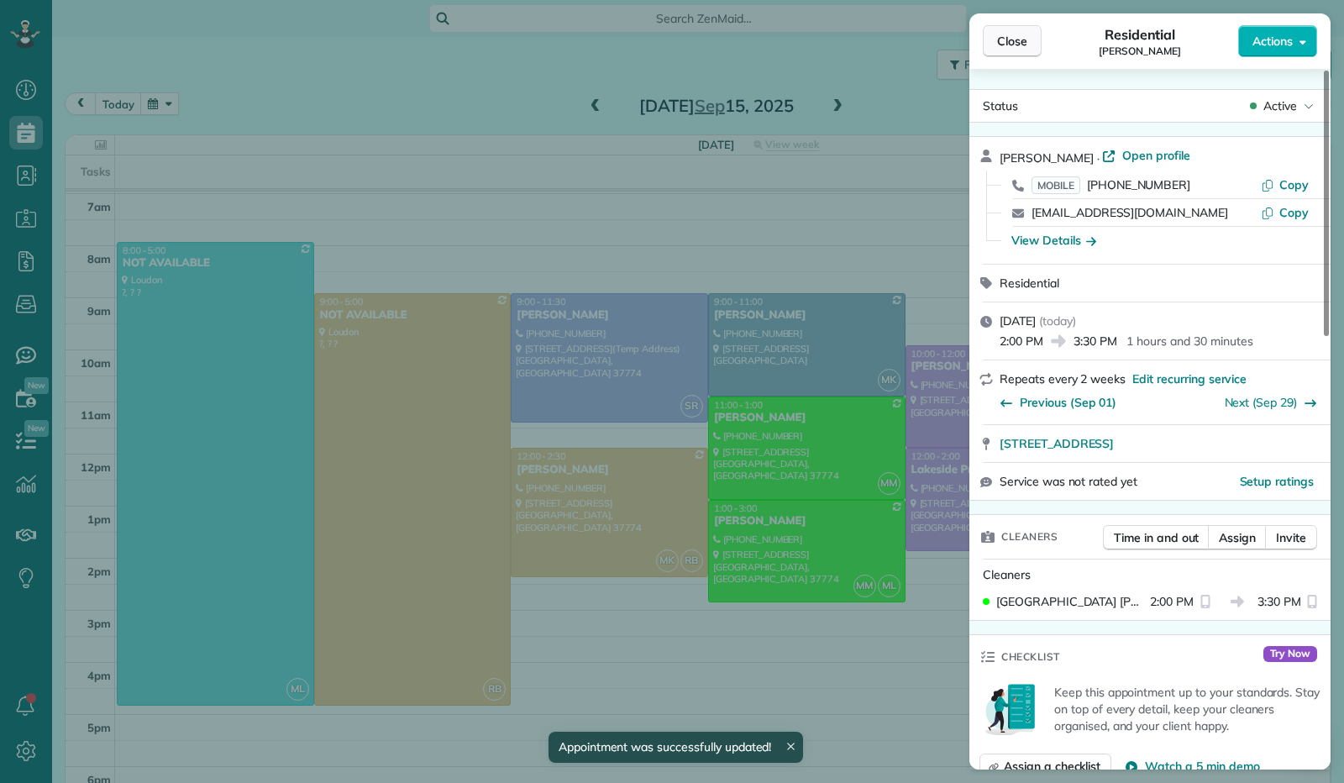
click at [1003, 34] on span "Close" at bounding box center [1012, 41] width 30 height 17
